Goal: Task Accomplishment & Management: Manage account settings

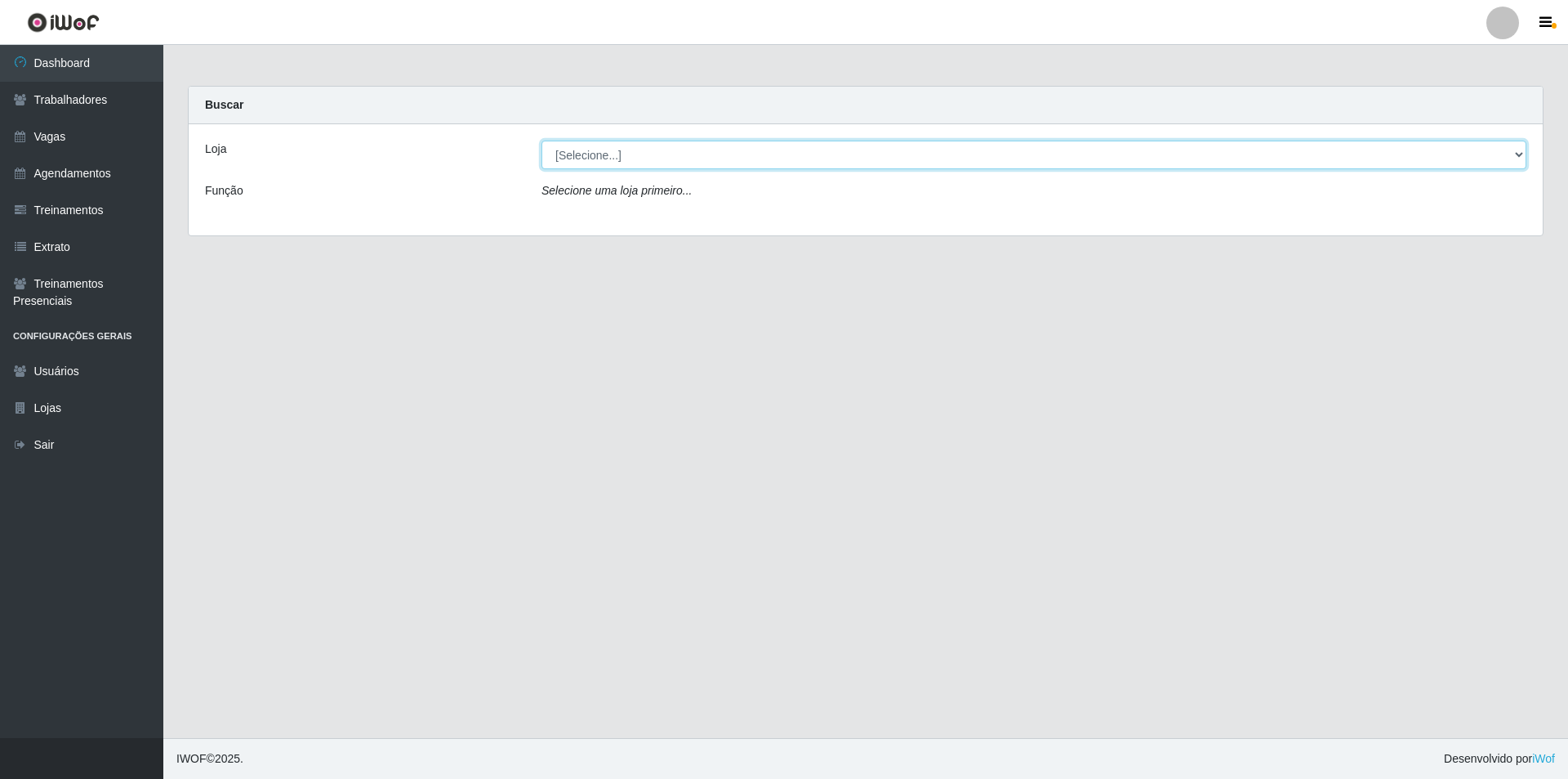
drag, startPoint x: 1525, startPoint y: 147, endPoint x: 1500, endPoint y: 138, distance: 26.6
click at [1518, 142] on select "[Selecione...] Nova República - Pajuçara Nova República - Pompeia" at bounding box center [1035, 155] width 985 height 29
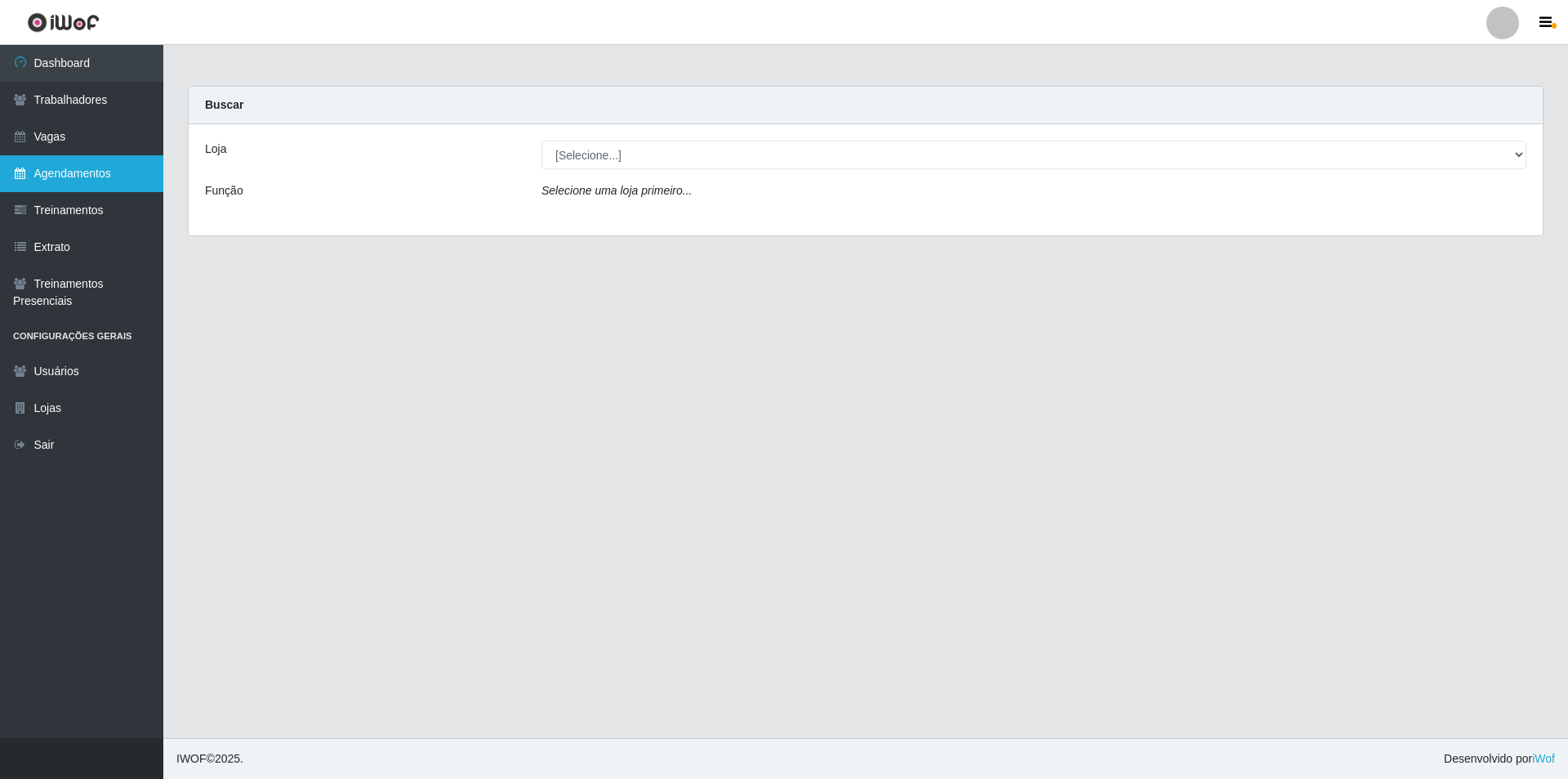
click at [70, 180] on link "Agendamentos" at bounding box center [82, 173] width 163 height 37
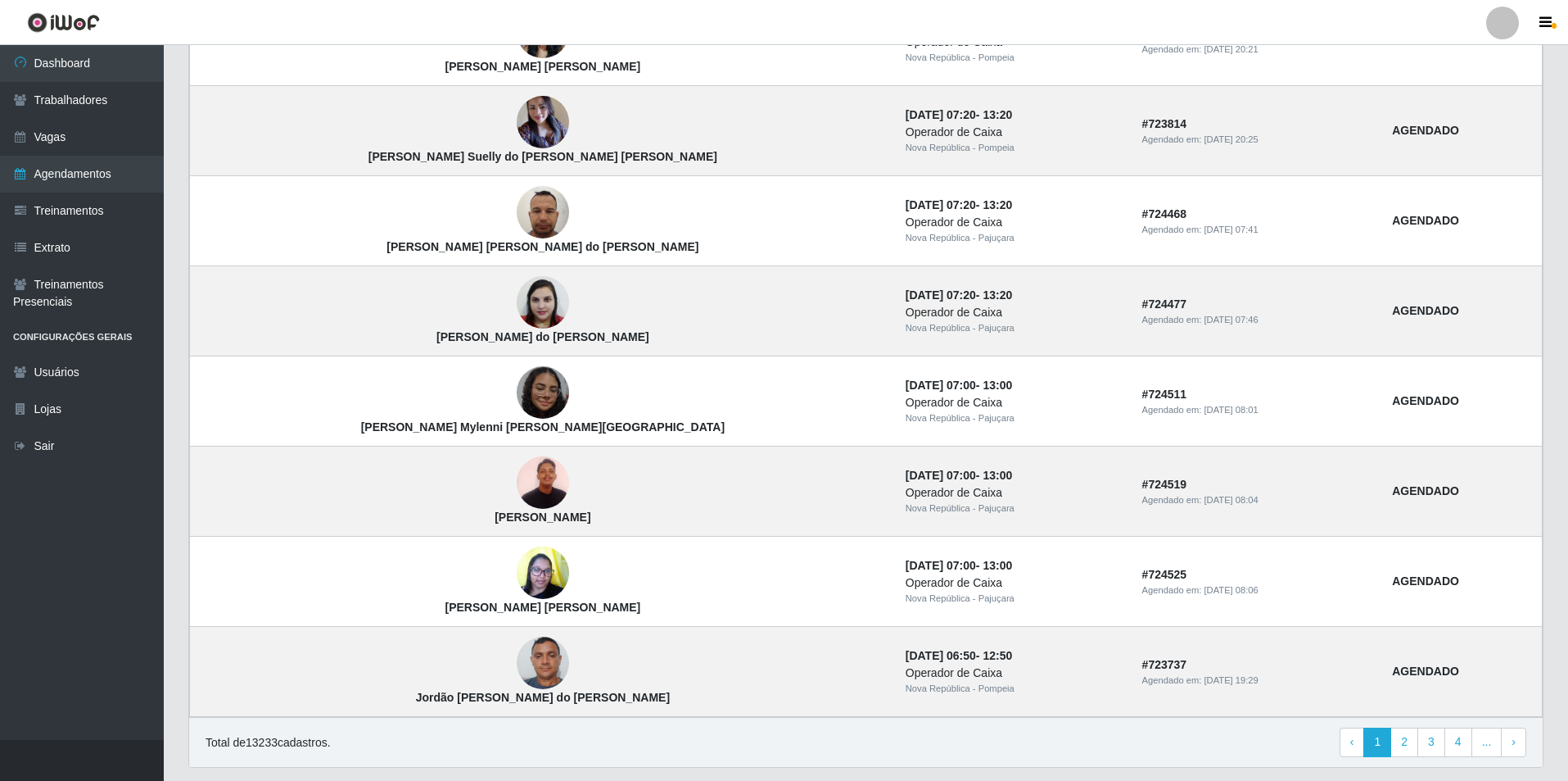
scroll to position [930, 0]
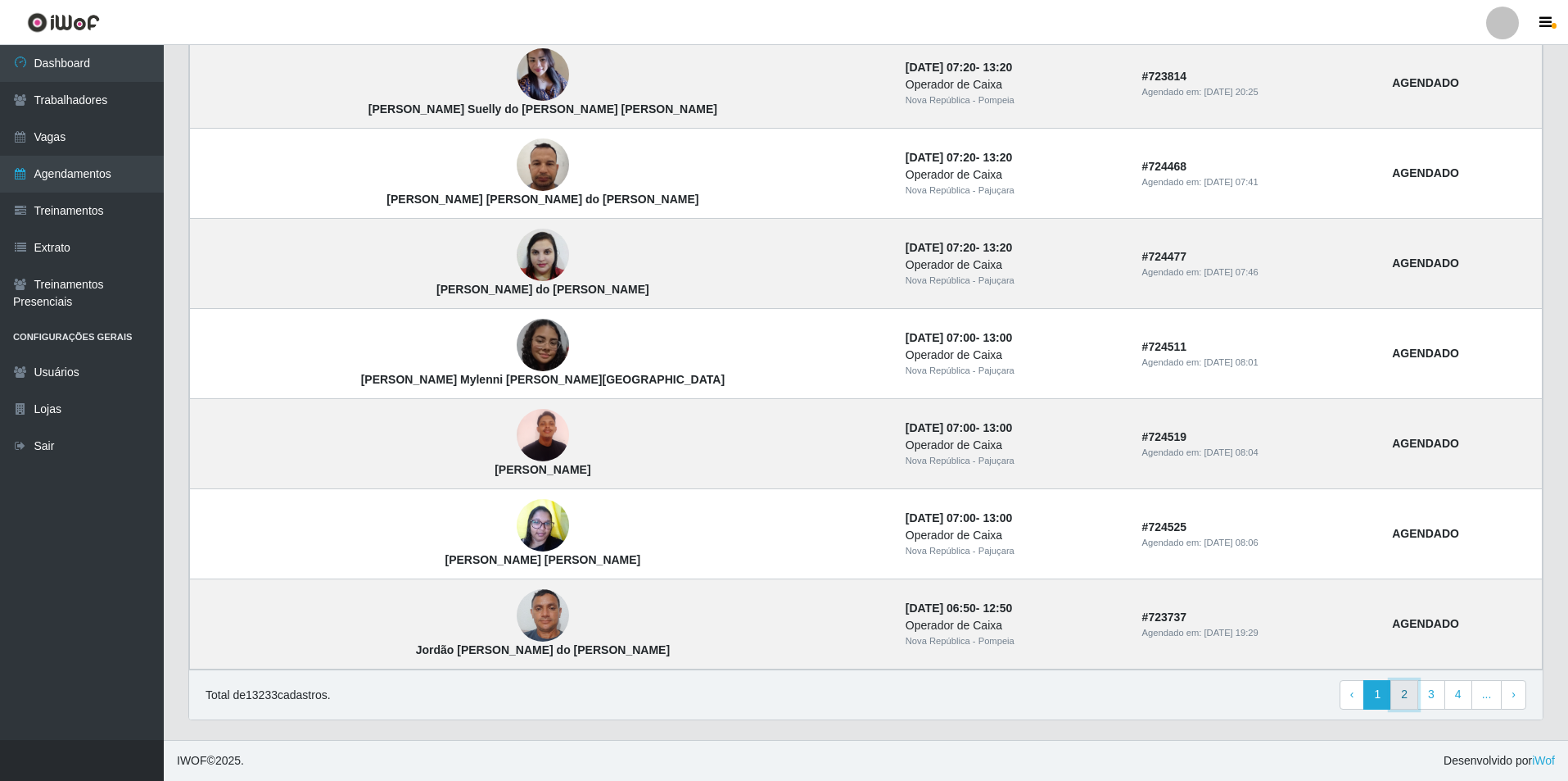
click at [1411, 693] on link "2" at bounding box center [1404, 694] width 28 height 30
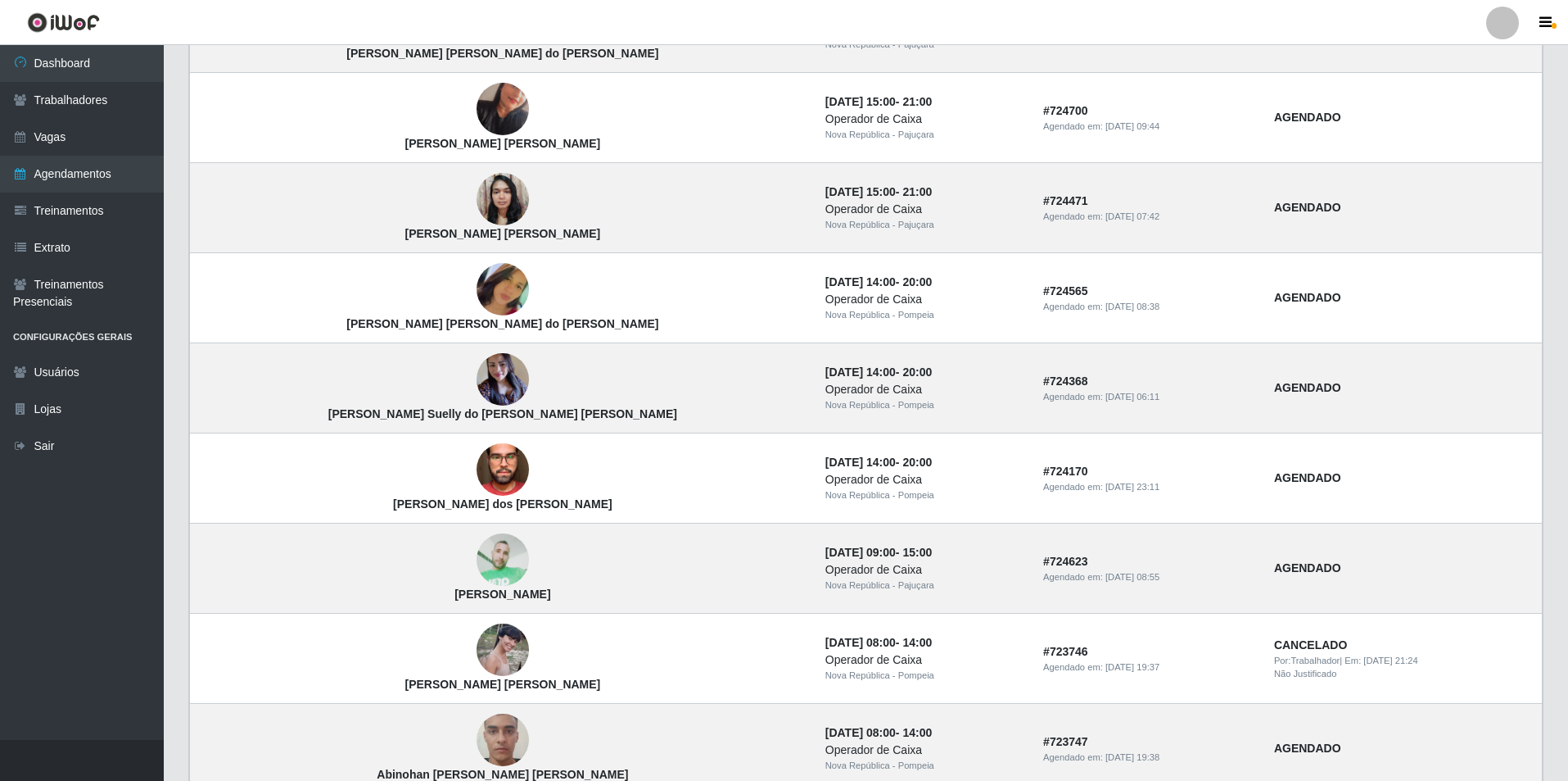
scroll to position [930, 0]
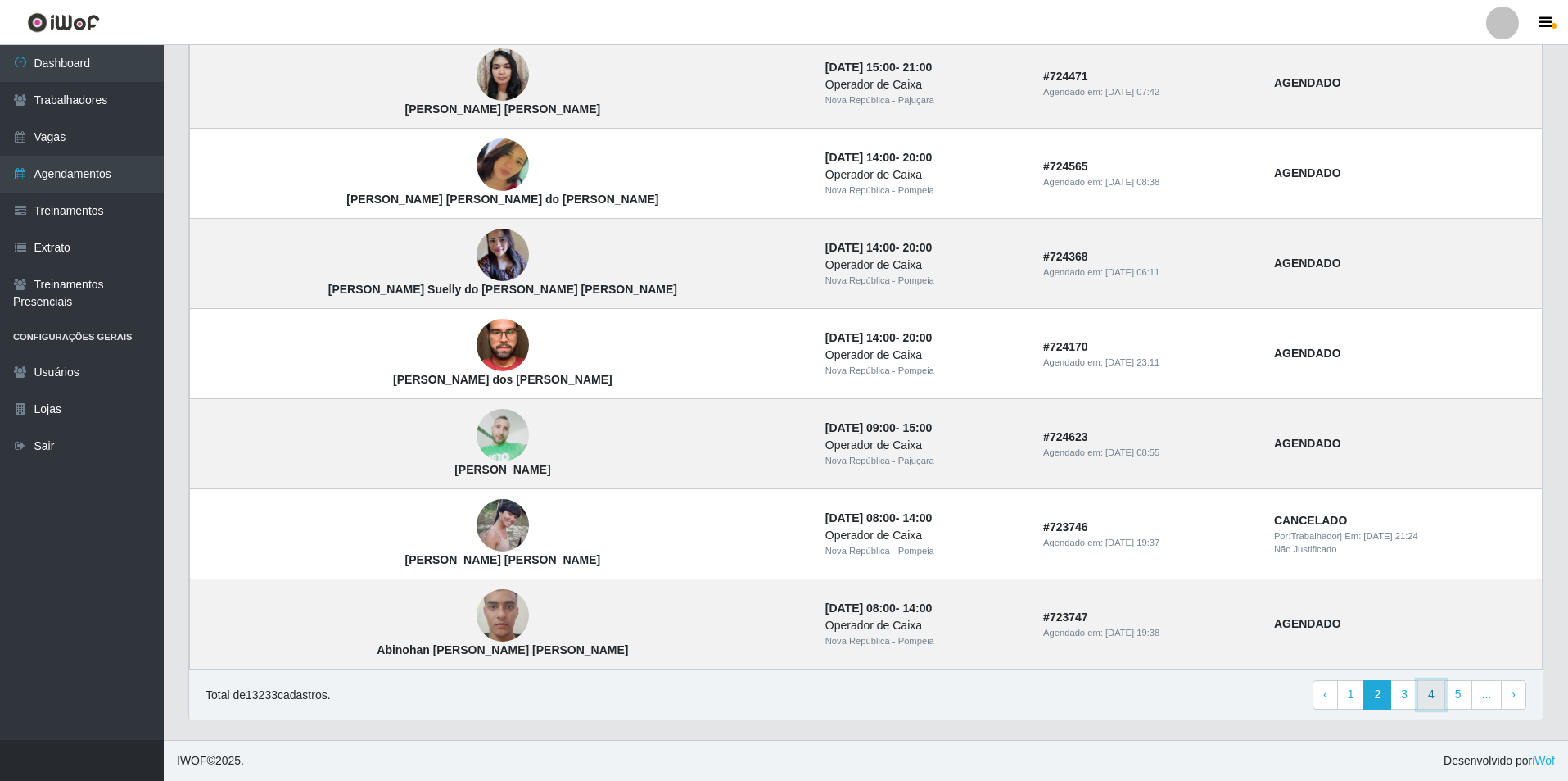
click at [1424, 701] on link "4" at bounding box center [1431, 694] width 28 height 30
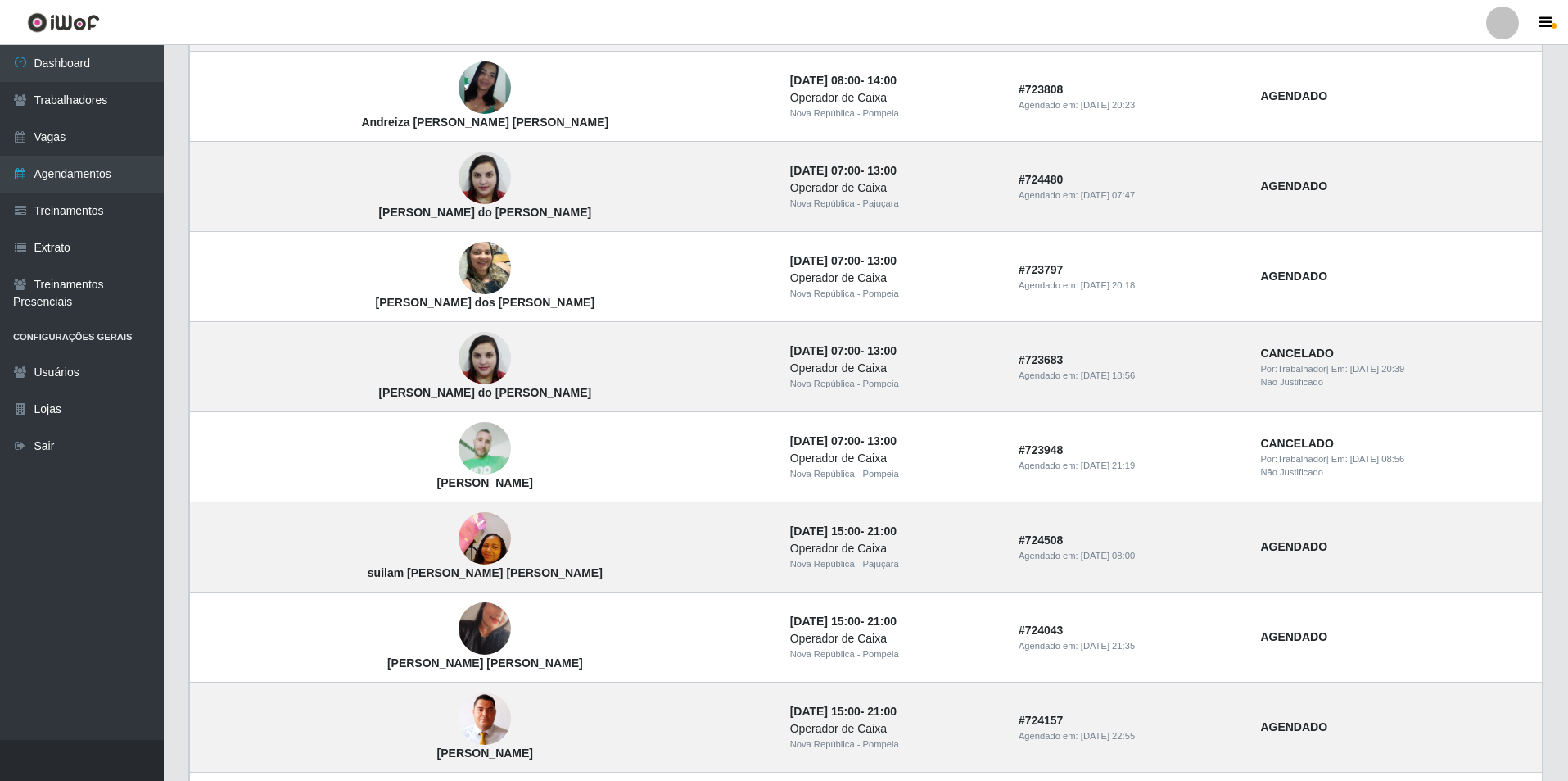
scroll to position [451, 0]
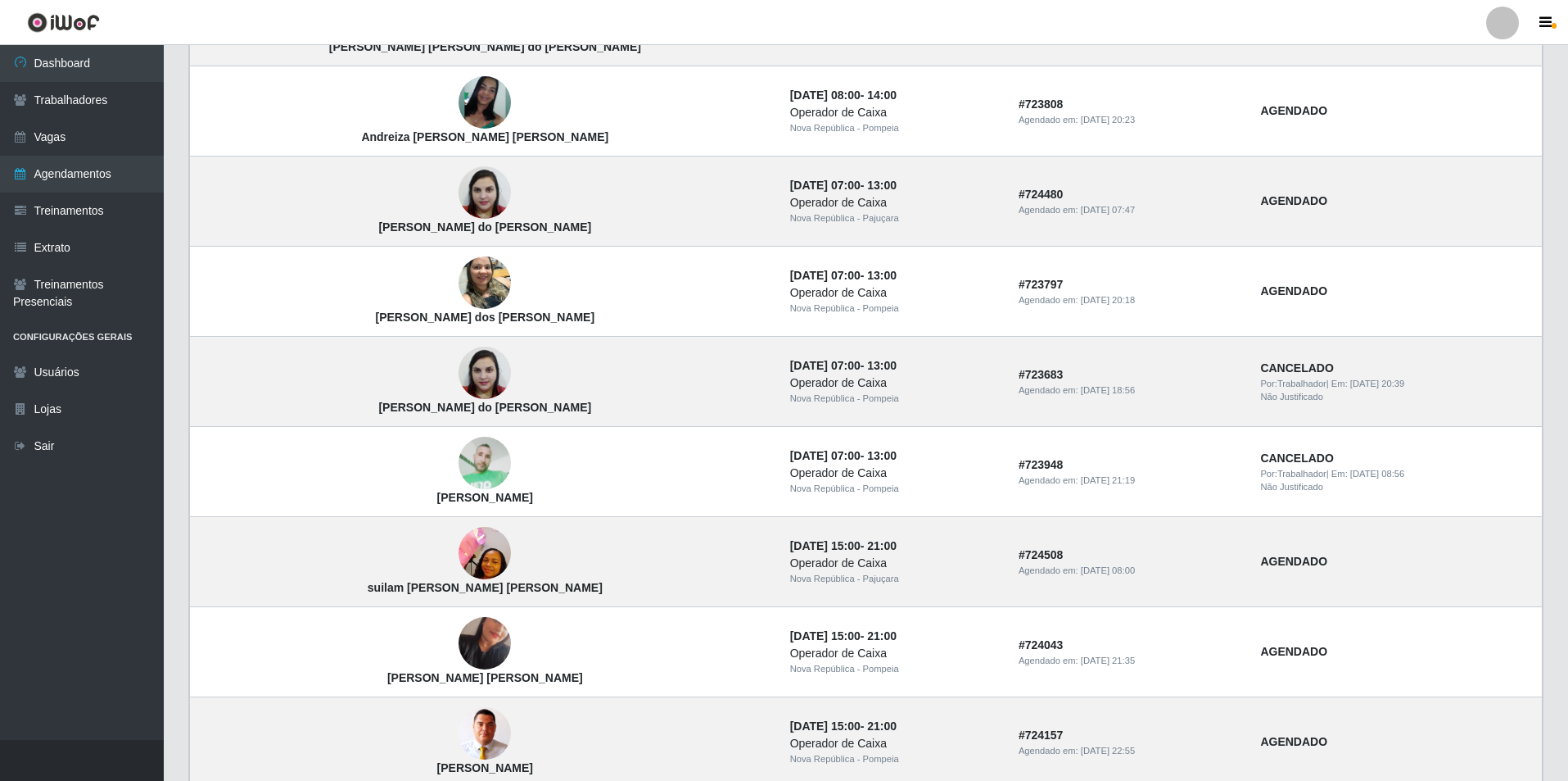
drag, startPoint x: 1566, startPoint y: 460, endPoint x: 1571, endPoint y: 529, distance: 69.2
click at [1568, 536] on html "Perfil Alterar Senha Sair Dashboard Trabalhadores Vagas Agendamentos Treinament…" at bounding box center [784, 404] width 1568 height 1709
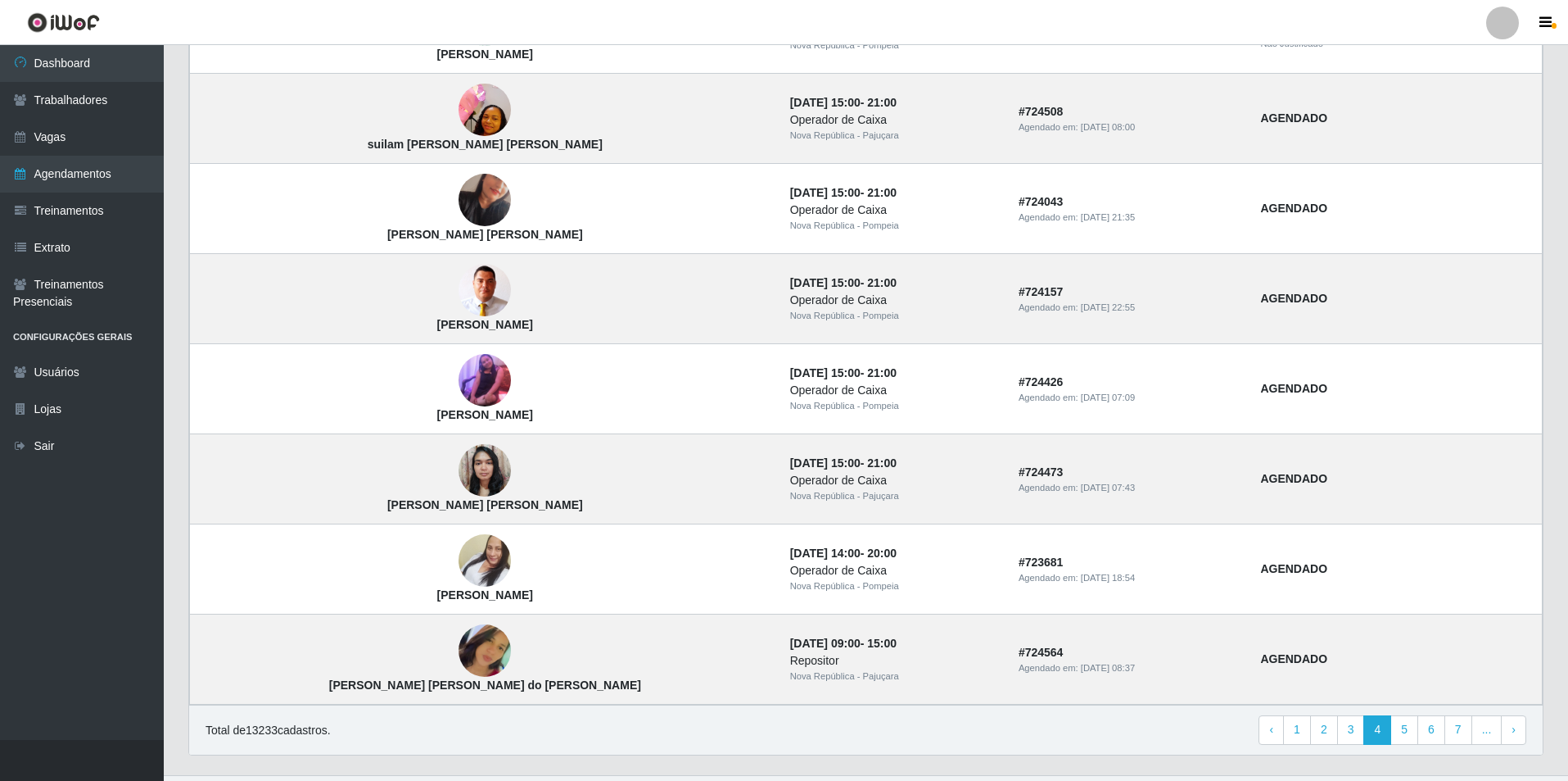
scroll to position [930, 0]
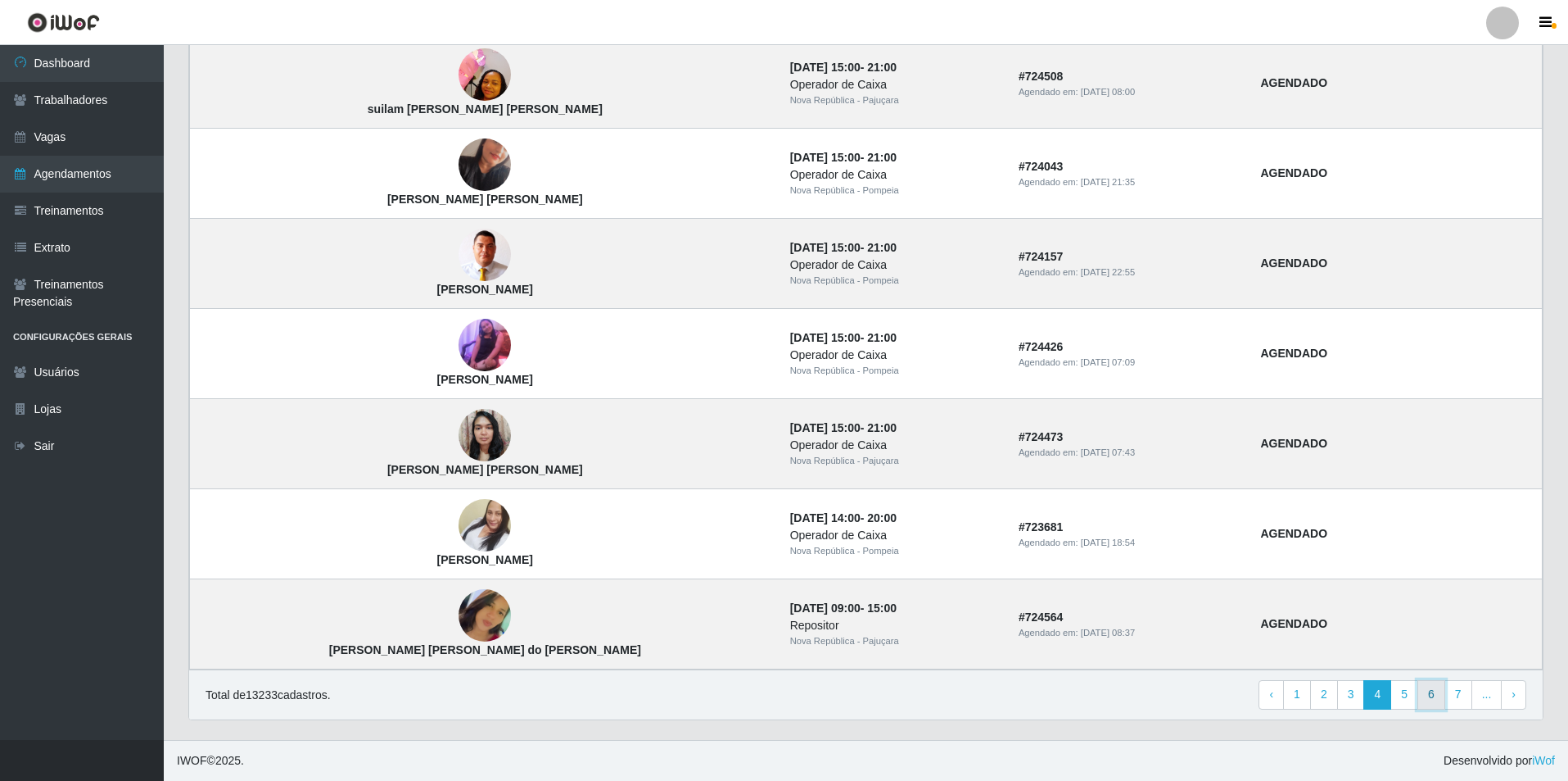
click at [1428, 695] on link "6" at bounding box center [1431, 694] width 28 height 30
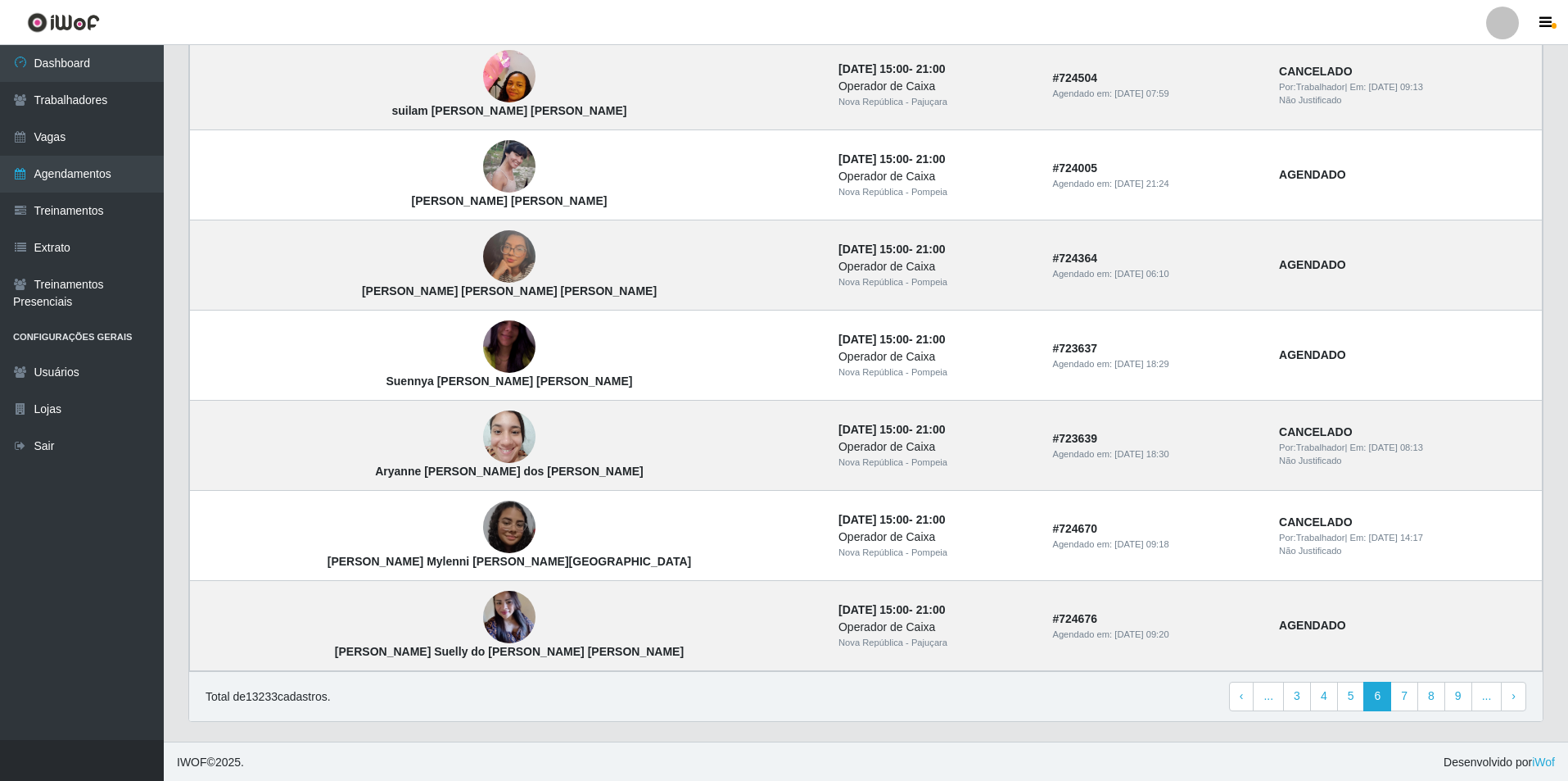
scroll to position [930, 0]
click at [1438, 700] on link "8" at bounding box center [1431, 694] width 28 height 30
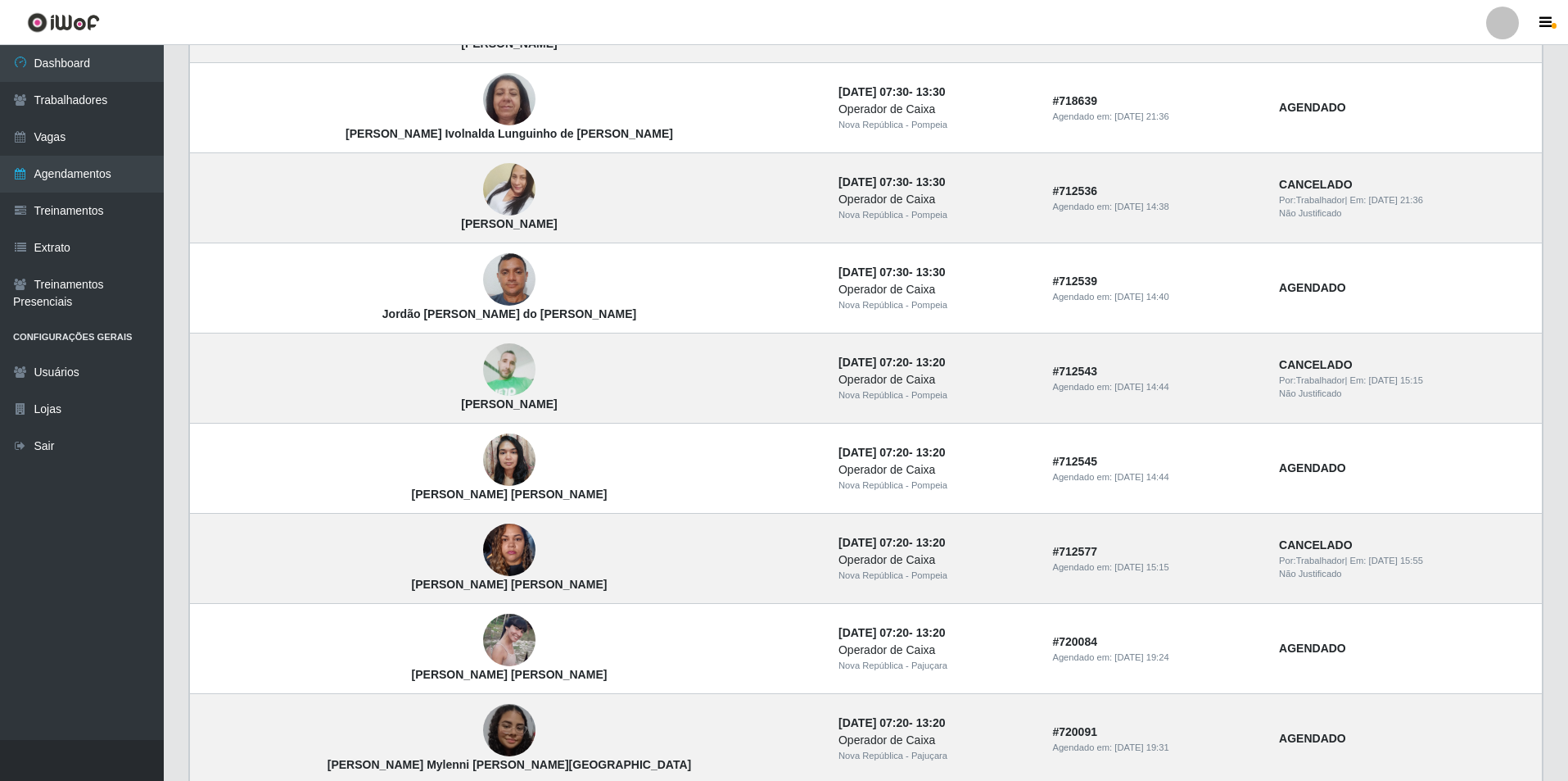
scroll to position [631, 0]
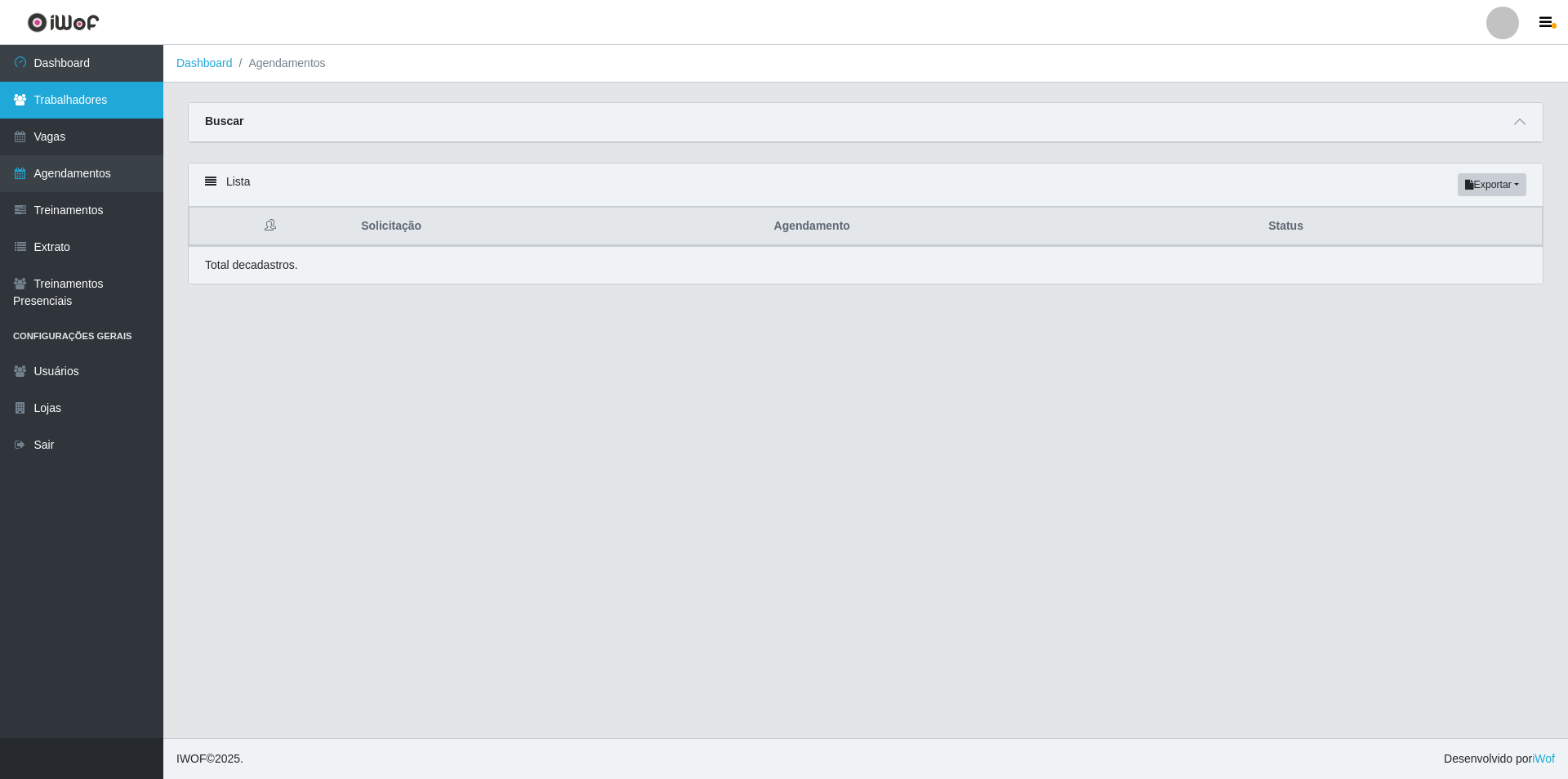
click at [87, 106] on link "Trabalhadores" at bounding box center [82, 99] width 163 height 37
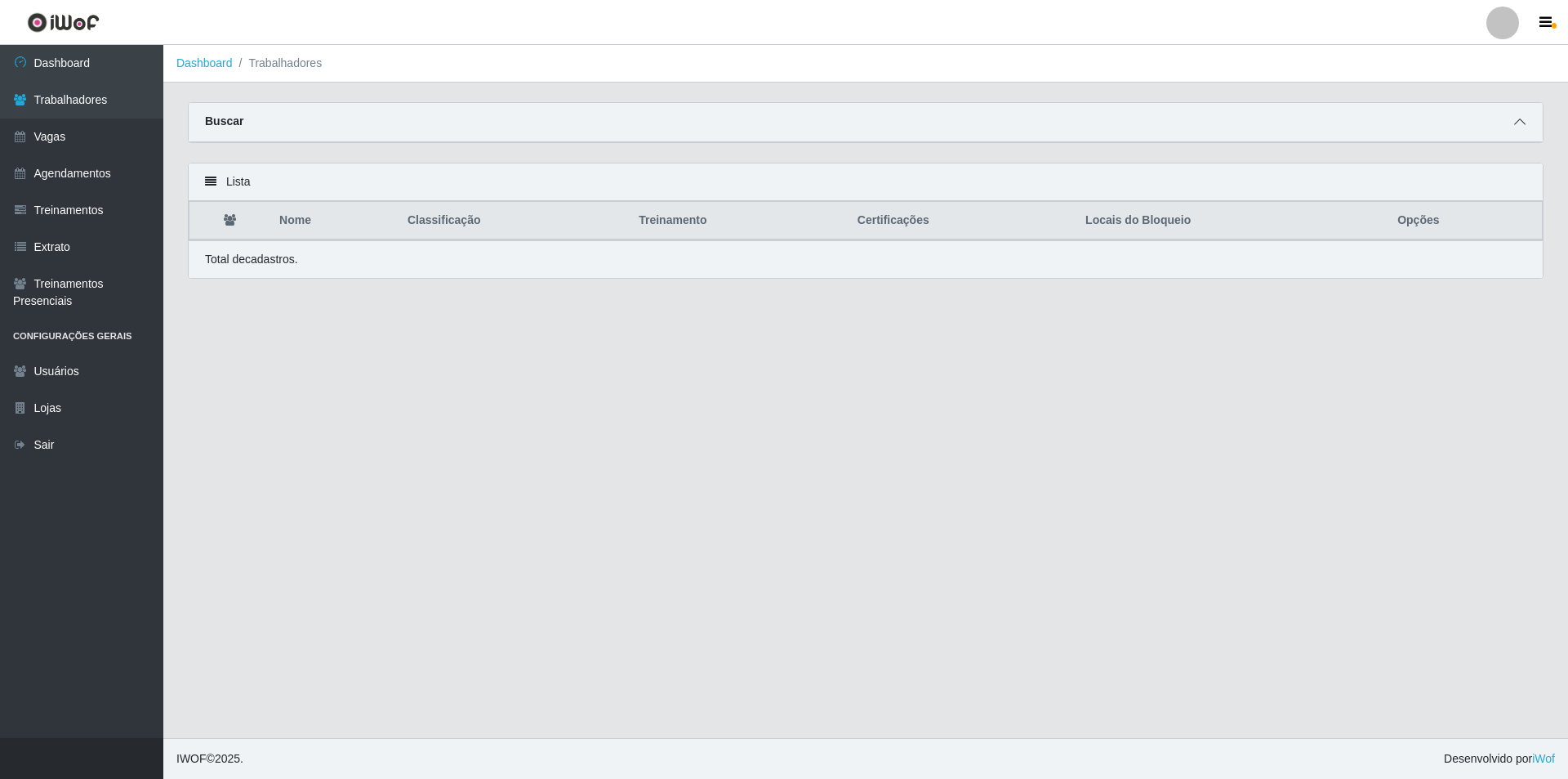
drag, startPoint x: 1515, startPoint y: 126, endPoint x: 1414, endPoint y: 116, distance: 101.5
click at [1513, 126] on span at bounding box center [1520, 122] width 20 height 19
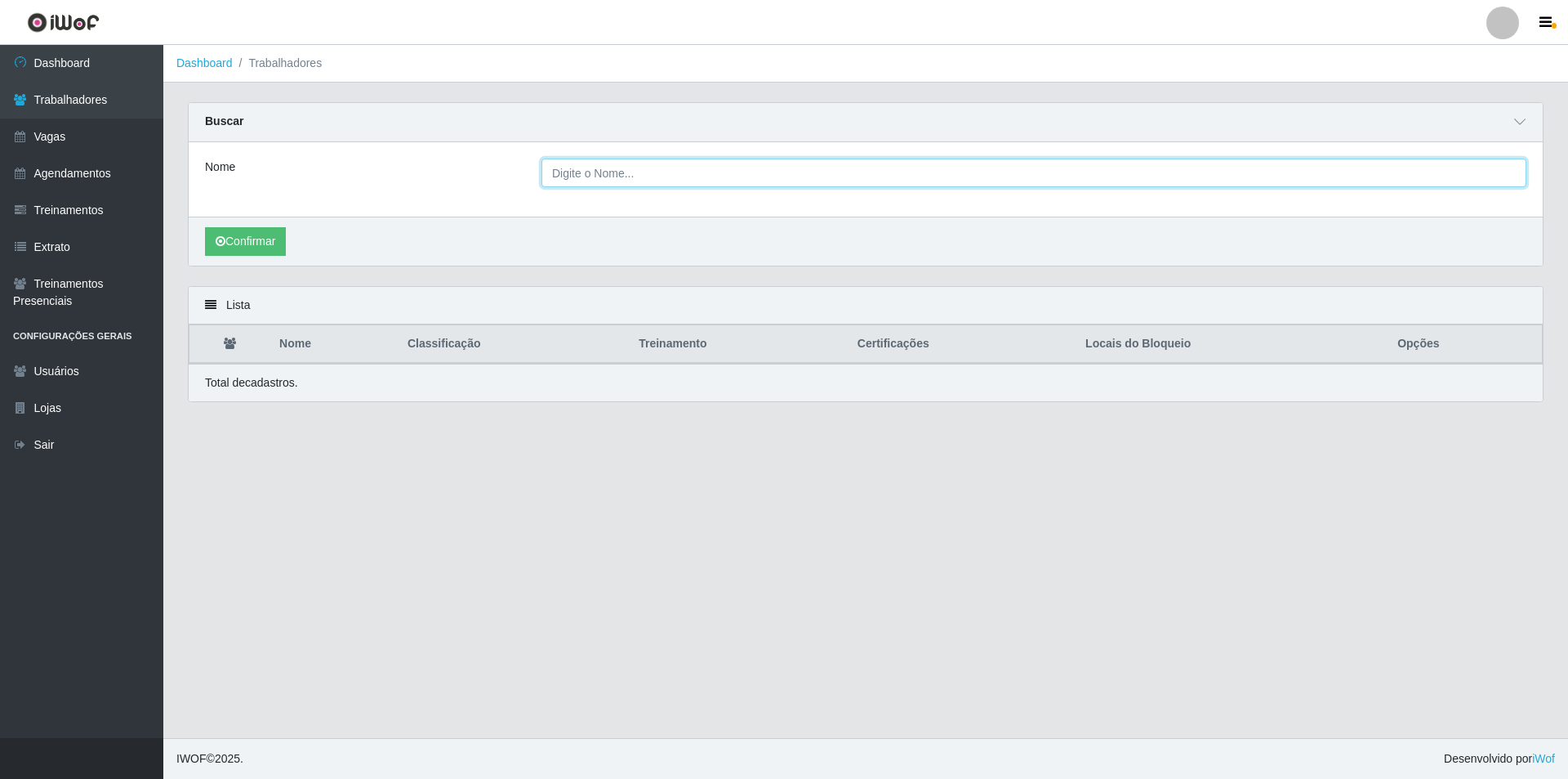
click at [609, 180] on input "Nome" at bounding box center [1035, 173] width 985 height 29
click at [205, 227] on button "Confirmar" at bounding box center [245, 241] width 81 height 29
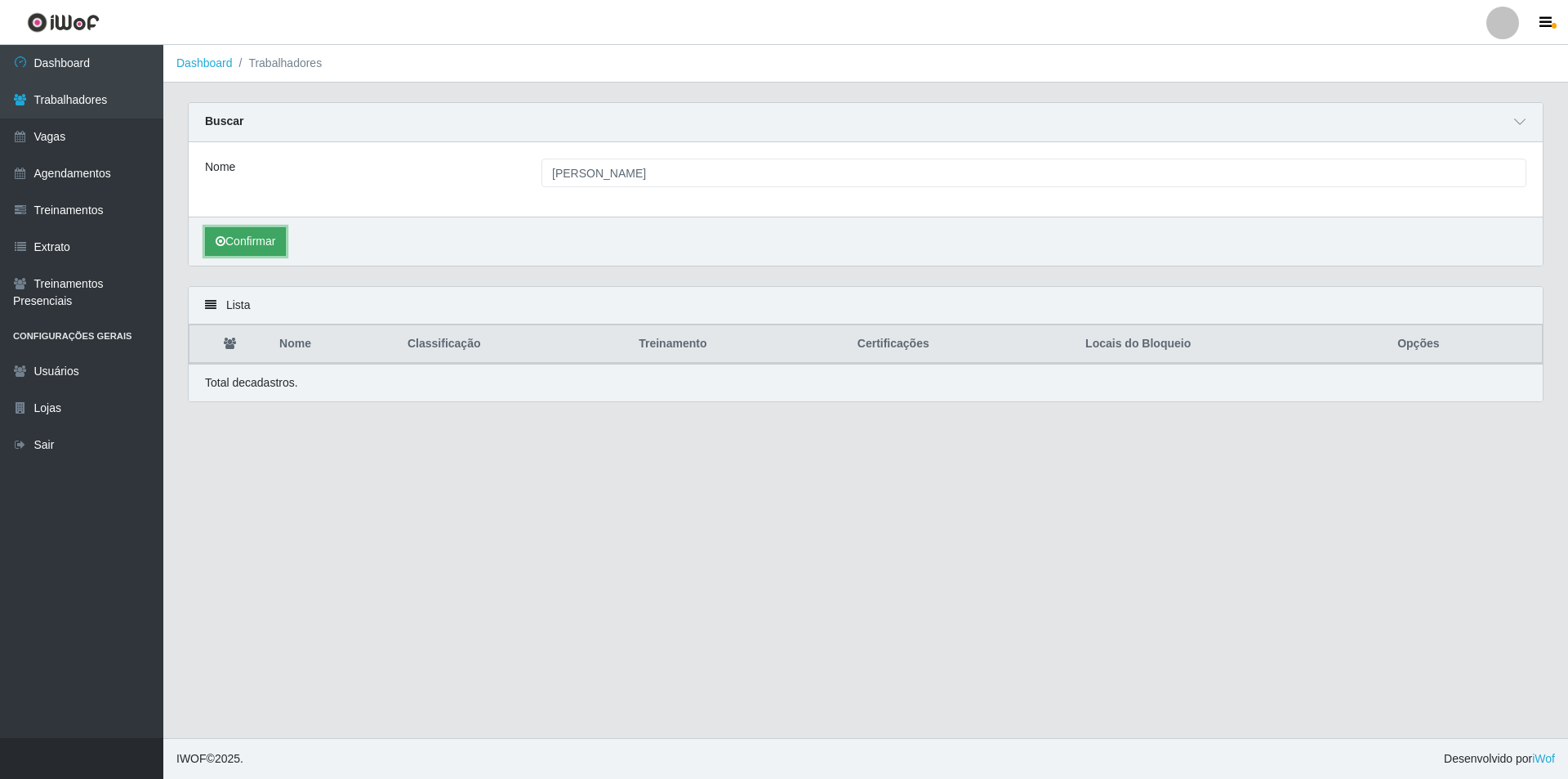
click at [245, 251] on button "Confirmar" at bounding box center [245, 241] width 81 height 29
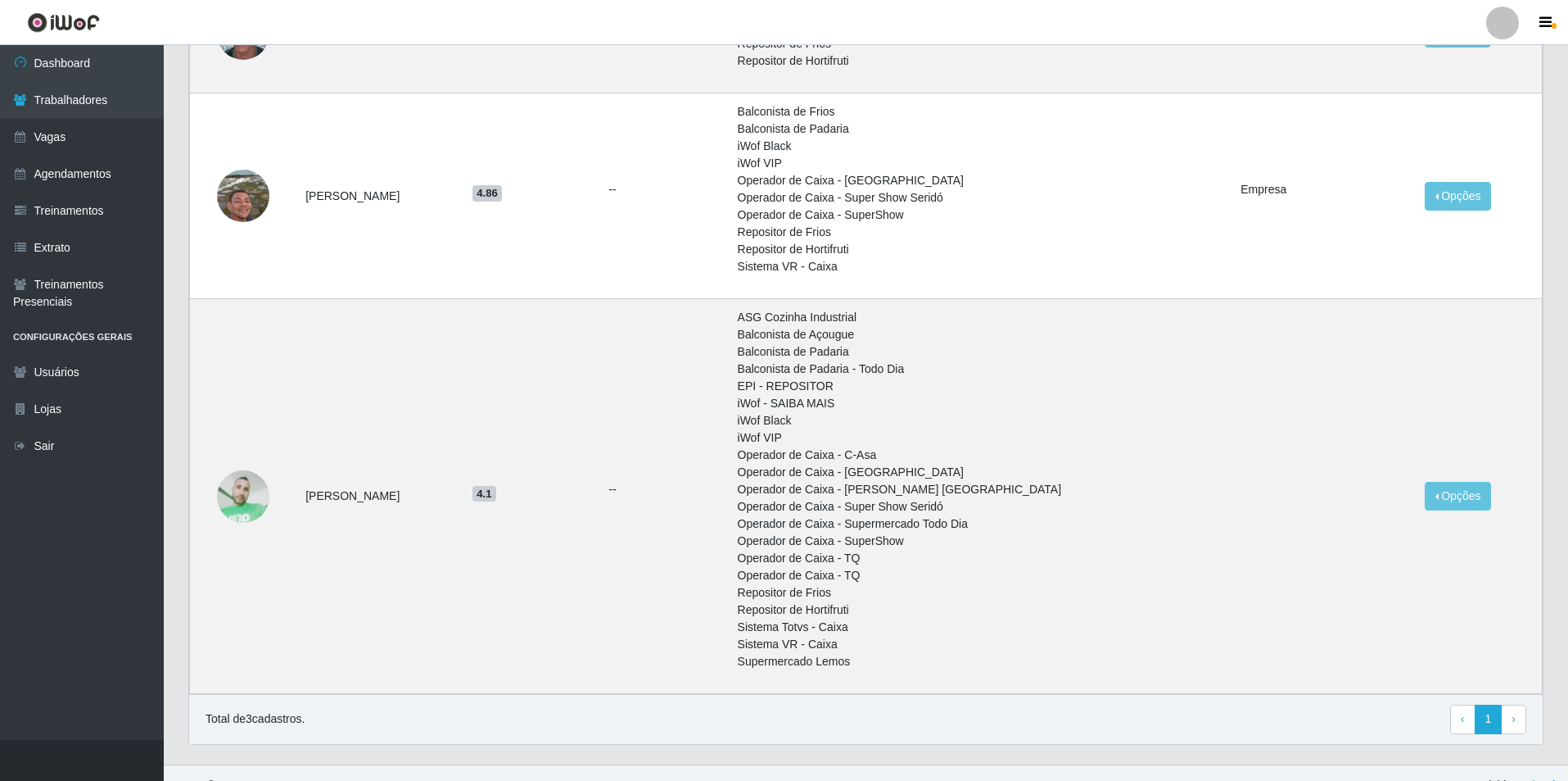
scroll to position [402, 0]
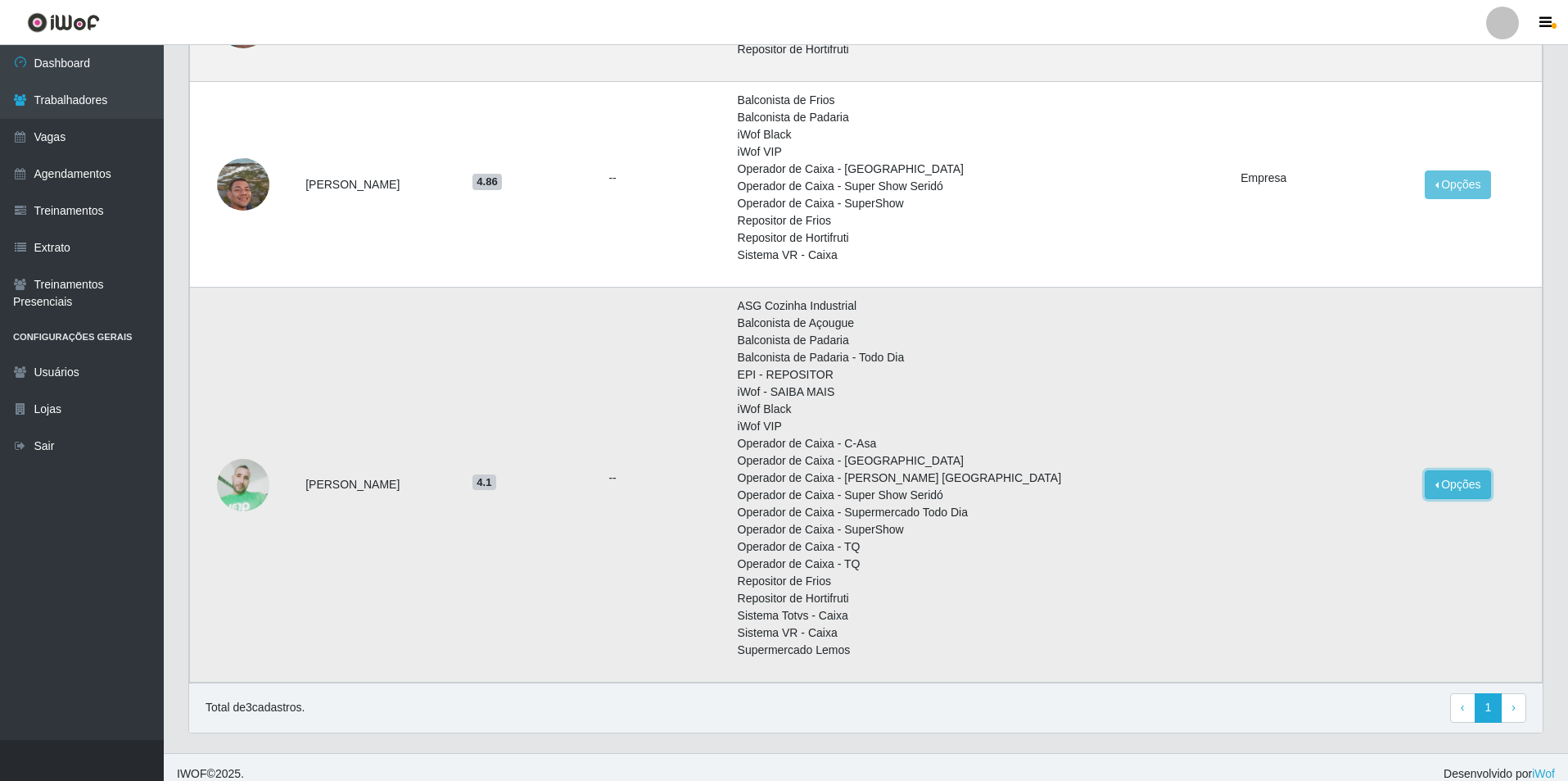
click at [1453, 485] on button "Opções" at bounding box center [1457, 485] width 67 height 29
click at [1357, 496] on button "Bloquear - Empresa" at bounding box center [1357, 488] width 132 height 34
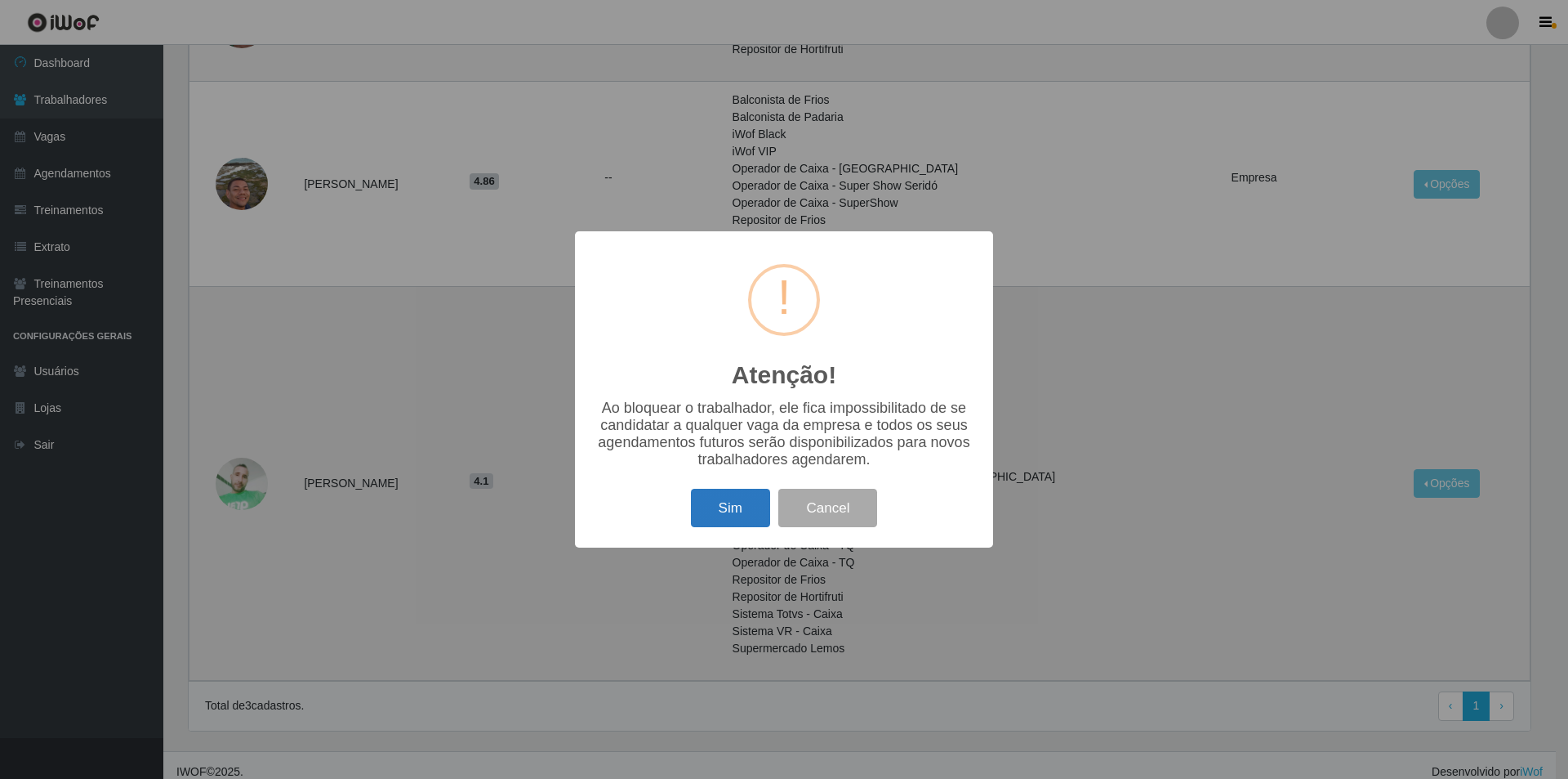
click at [735, 503] on button "Sim" at bounding box center [730, 507] width 79 height 38
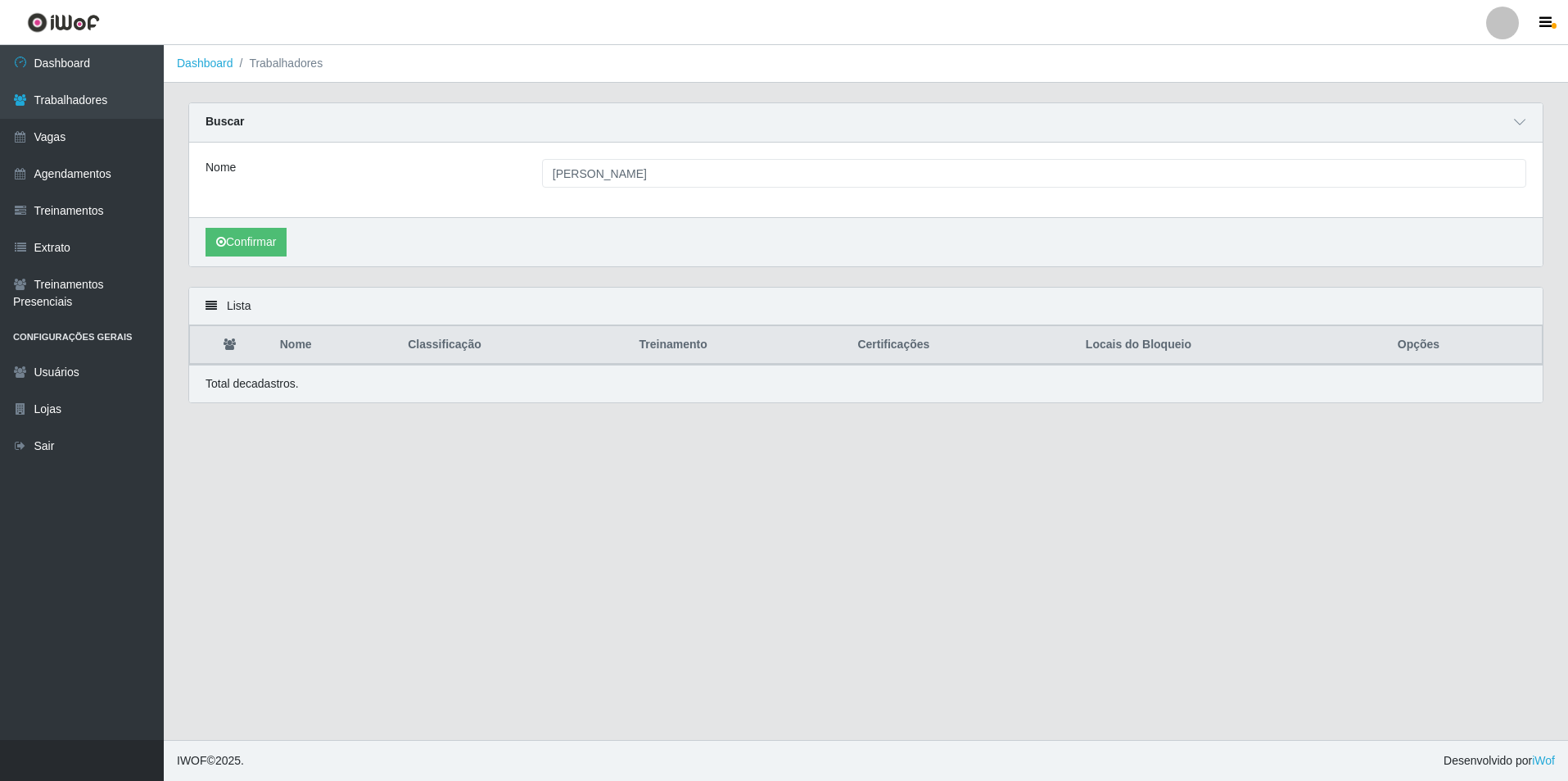
scroll to position [0, 0]
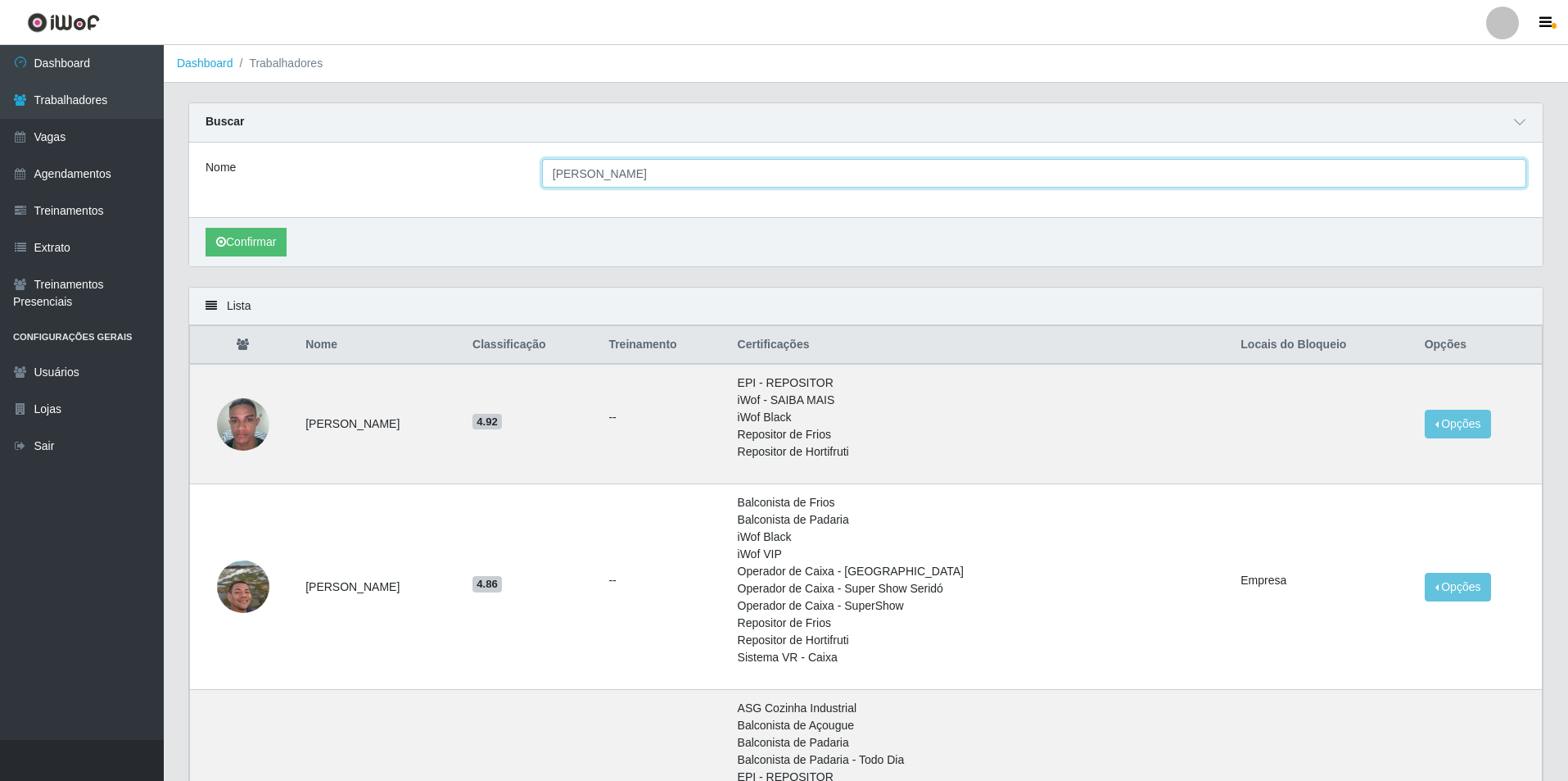
click at [620, 175] on input "[PERSON_NAME]" at bounding box center [1034, 174] width 984 height 29
type input "A"
type input "ITALO"
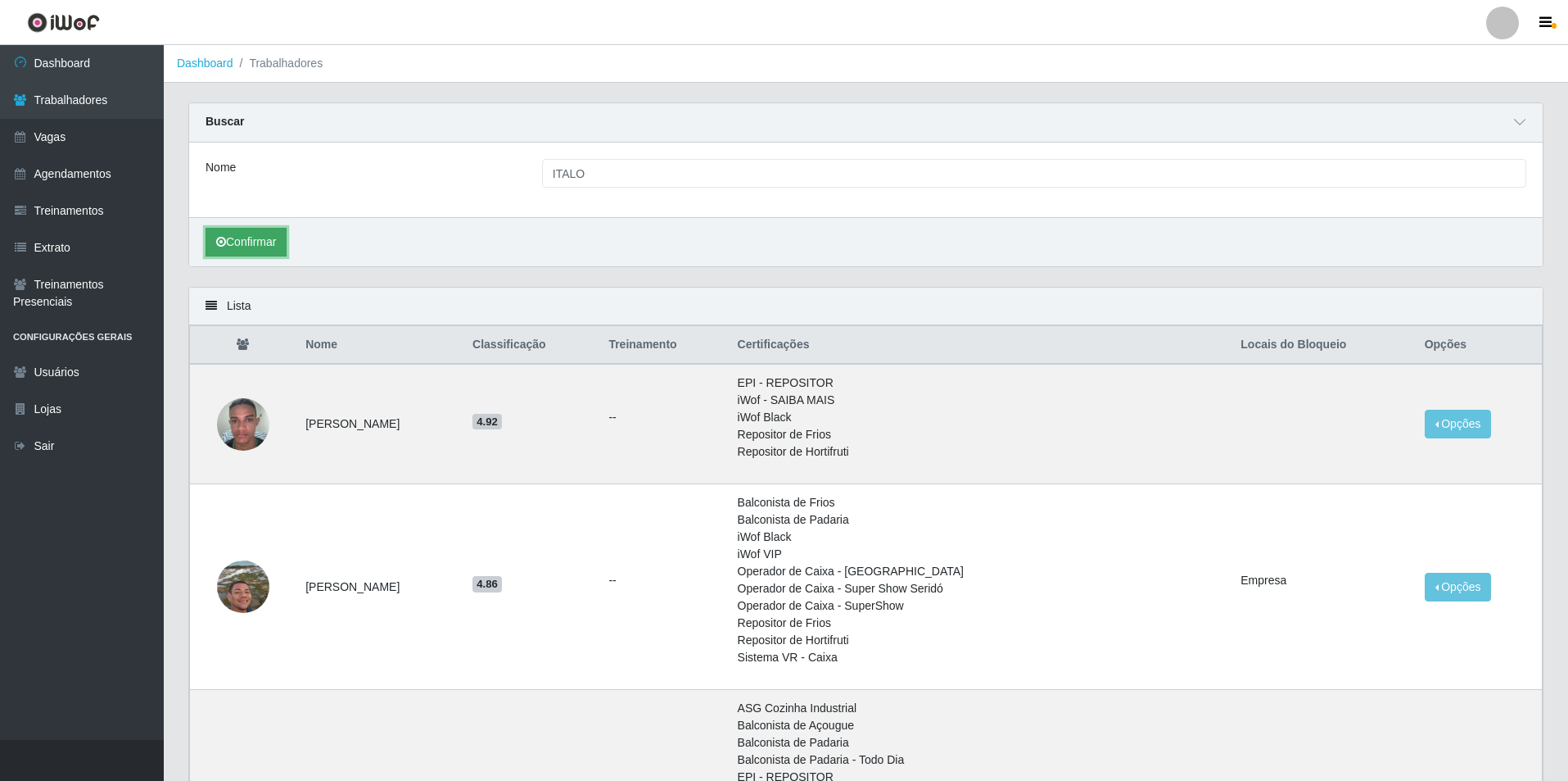
click at [253, 253] on button "Confirmar" at bounding box center [245, 242] width 81 height 29
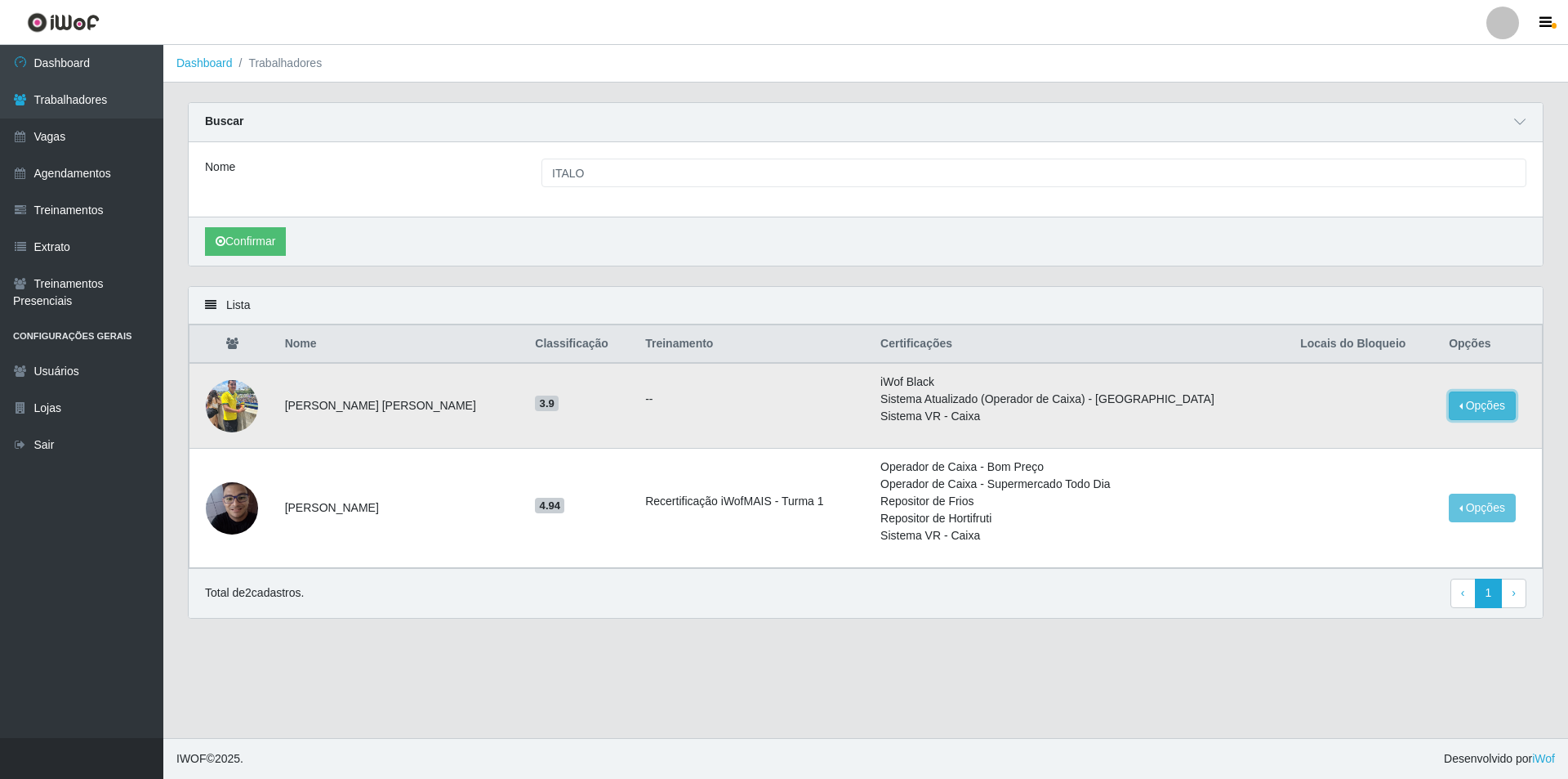
click at [1481, 404] on button "Opções" at bounding box center [1482, 406] width 67 height 29
click at [228, 404] on img at bounding box center [232, 406] width 53 height 70
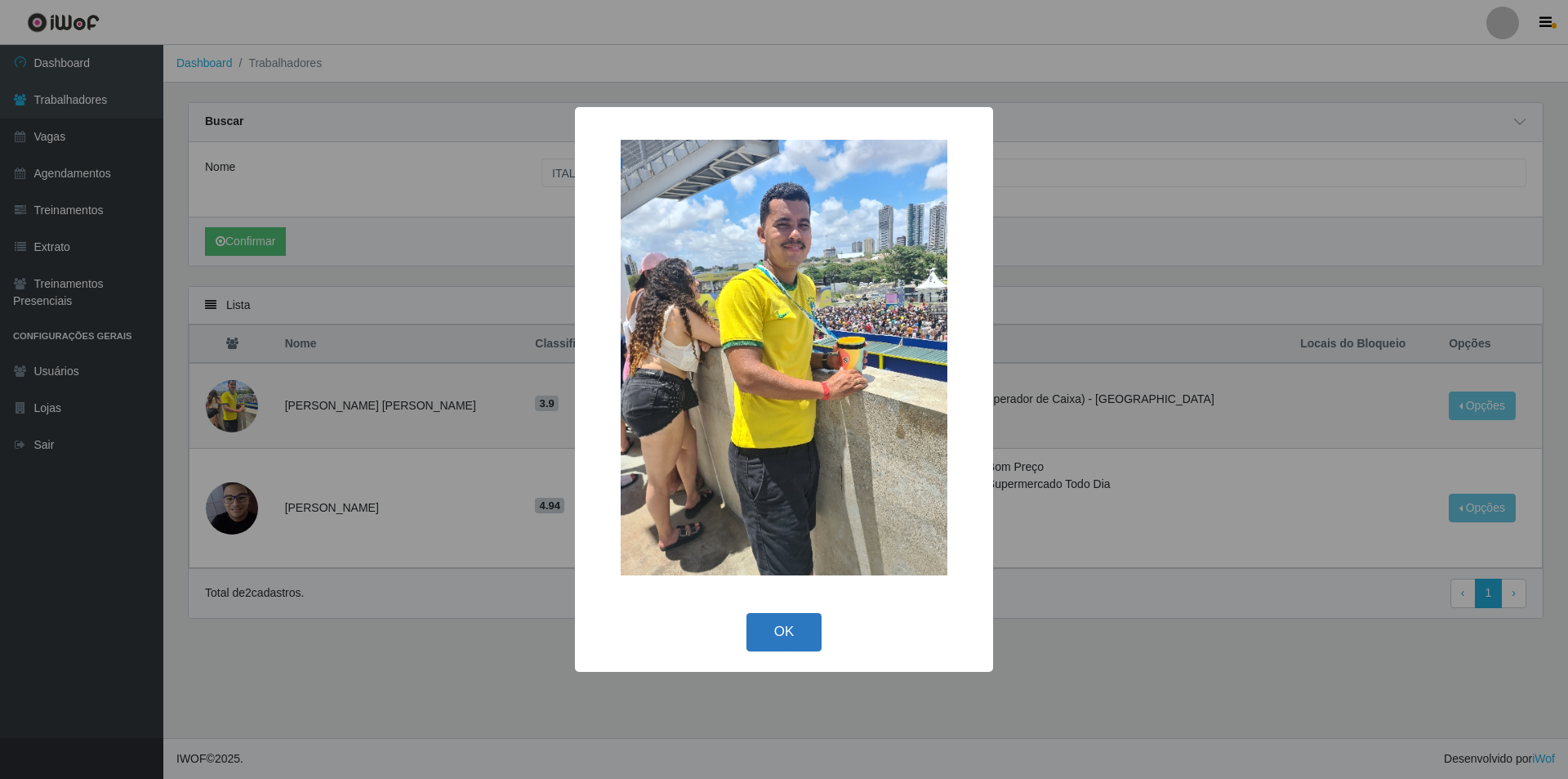
click at [795, 622] on button "OK" at bounding box center [784, 631] width 76 height 38
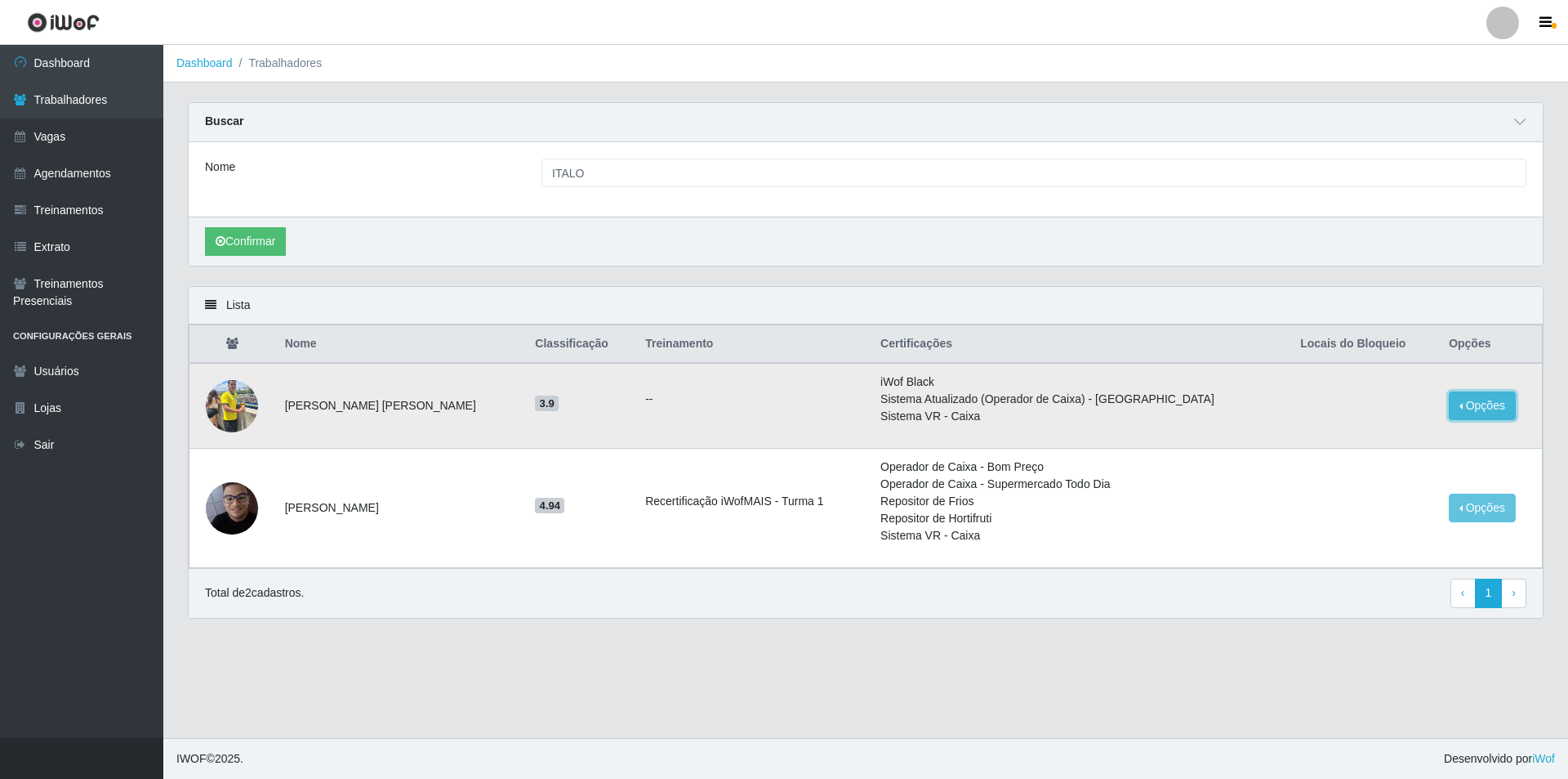
drag, startPoint x: 1475, startPoint y: 409, endPoint x: 1445, endPoint y: 412, distance: 30.1
click at [1475, 409] on button "Opções" at bounding box center [1482, 406] width 67 height 29
click at [1363, 416] on button "Bloquear - Empresa" at bounding box center [1381, 409] width 132 height 34
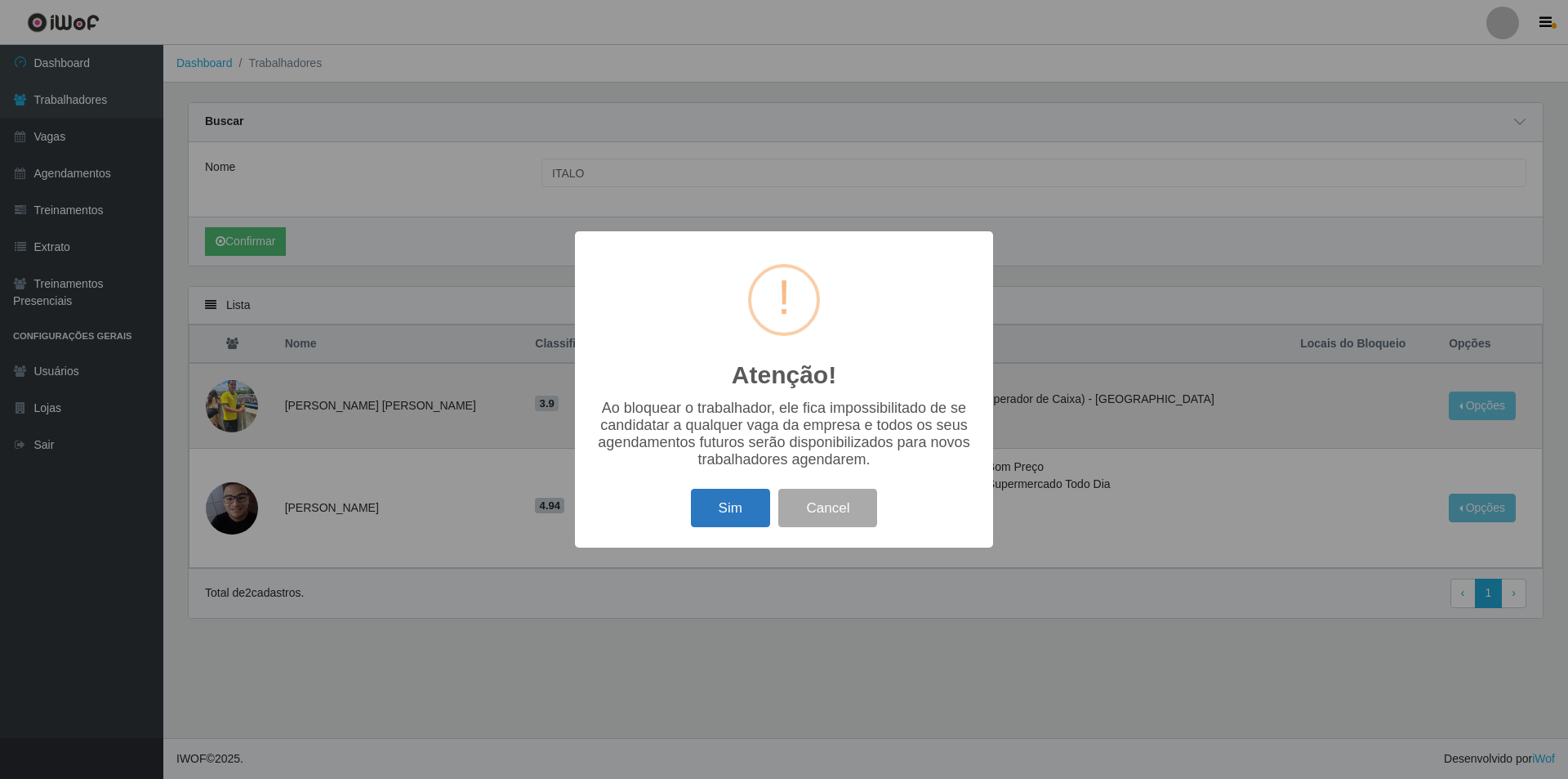
click at [733, 517] on button "Sim" at bounding box center [730, 507] width 79 height 38
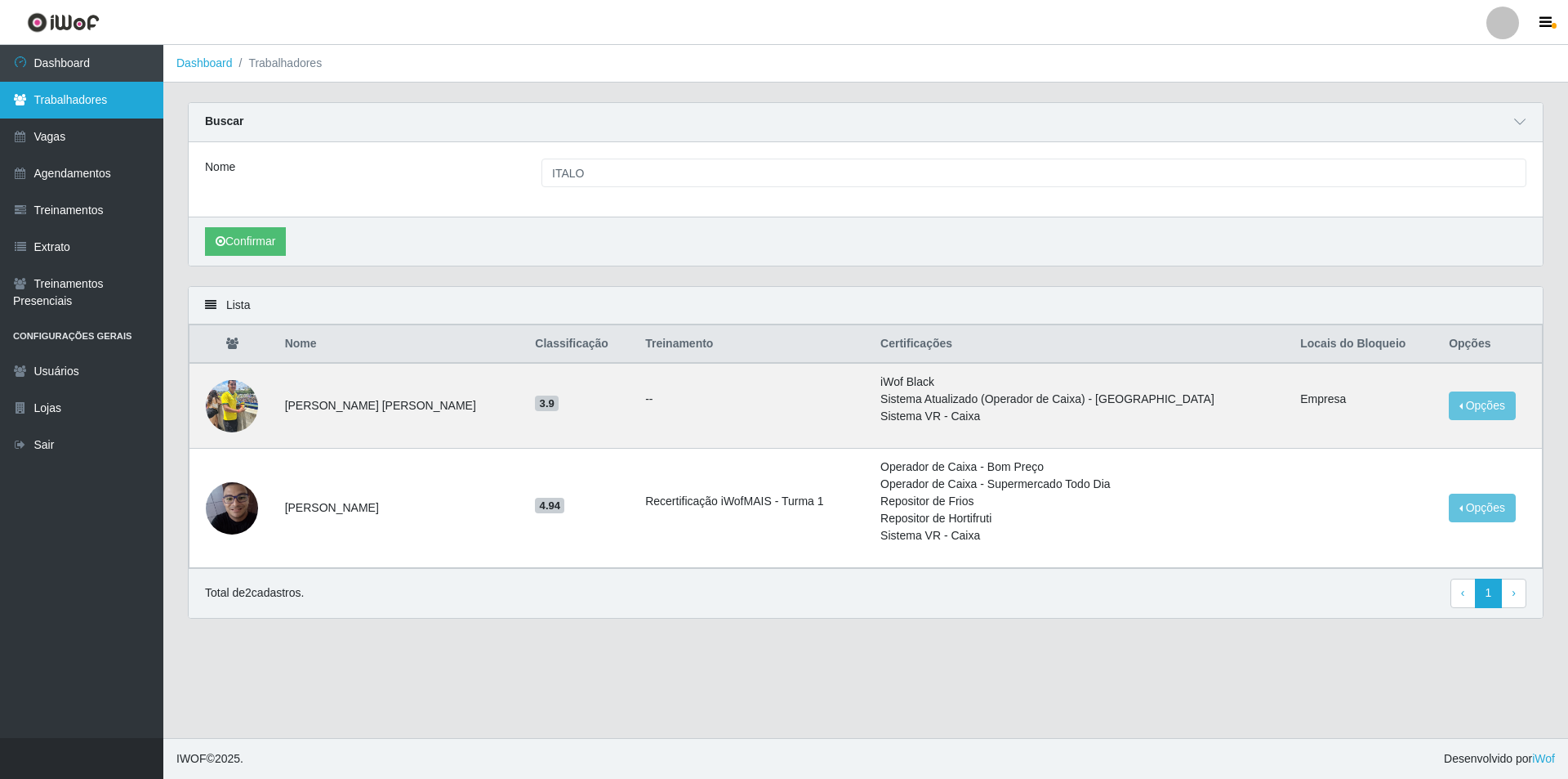
click at [113, 99] on link "Trabalhadores" at bounding box center [82, 99] width 163 height 37
click at [71, 140] on link "Vagas" at bounding box center [82, 136] width 163 height 37
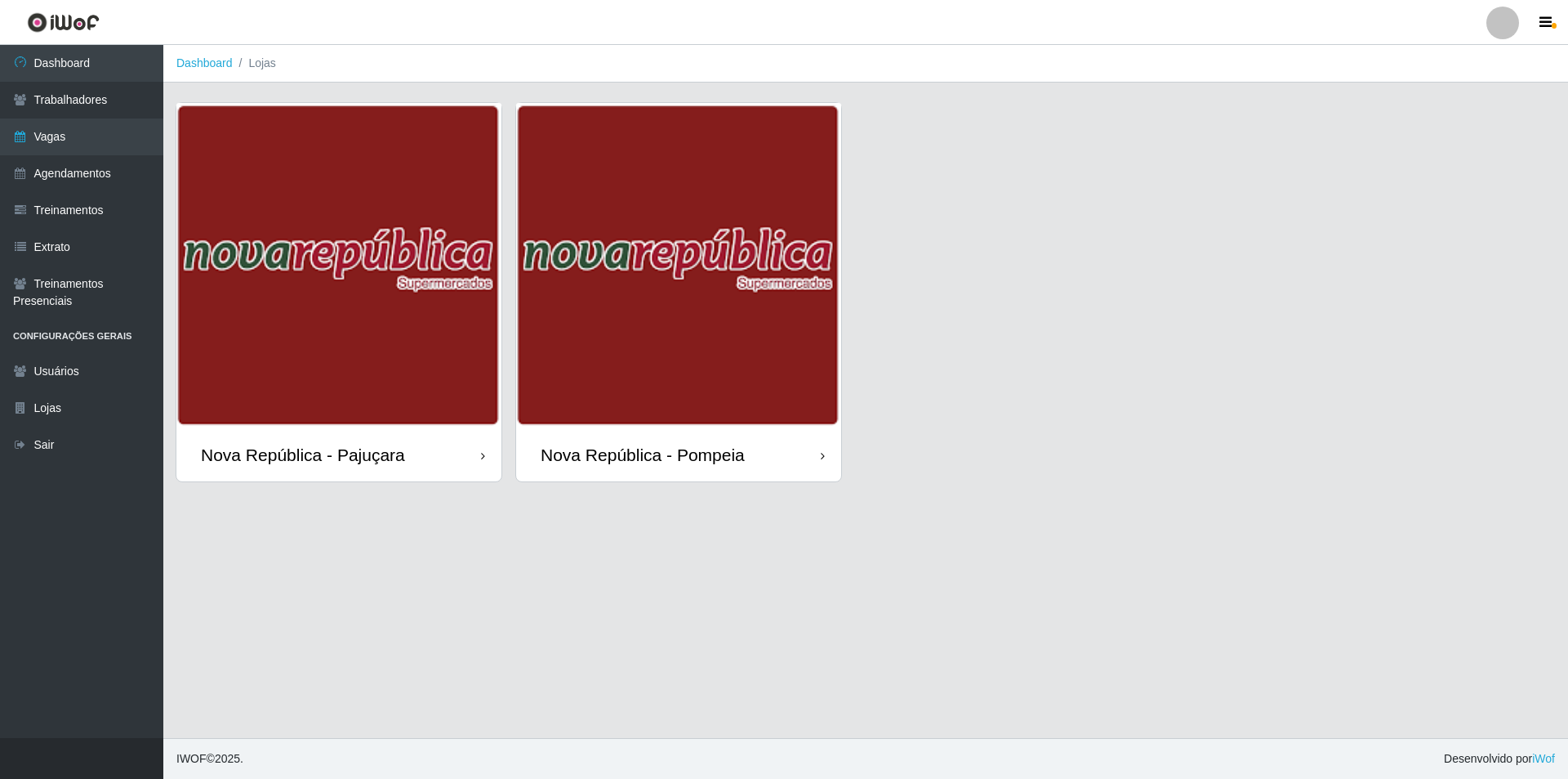
click at [688, 459] on div "Nova República - Pompeia" at bounding box center [643, 454] width 204 height 20
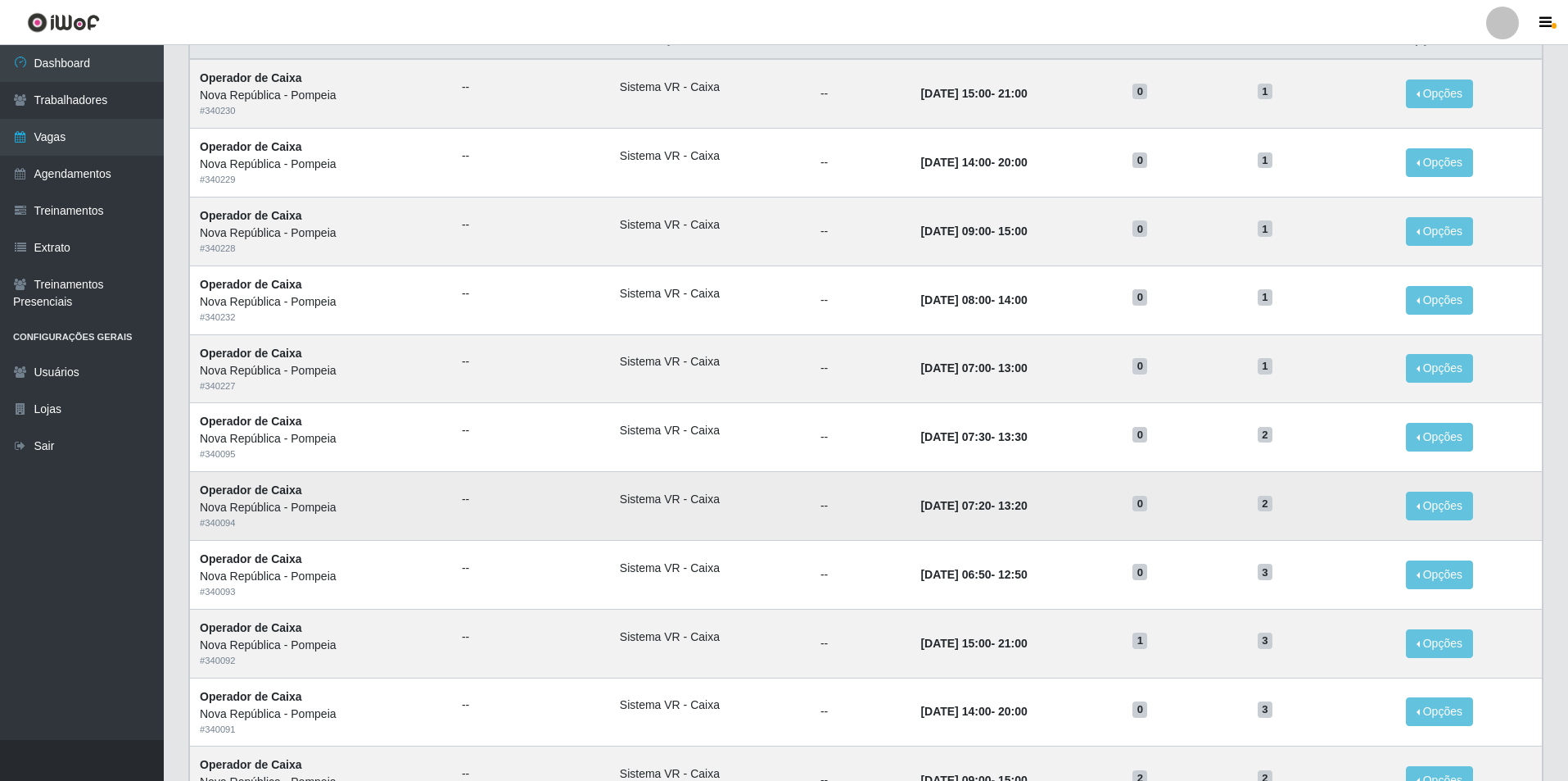
scroll to position [187, 0]
